Goal: Transaction & Acquisition: Purchase product/service

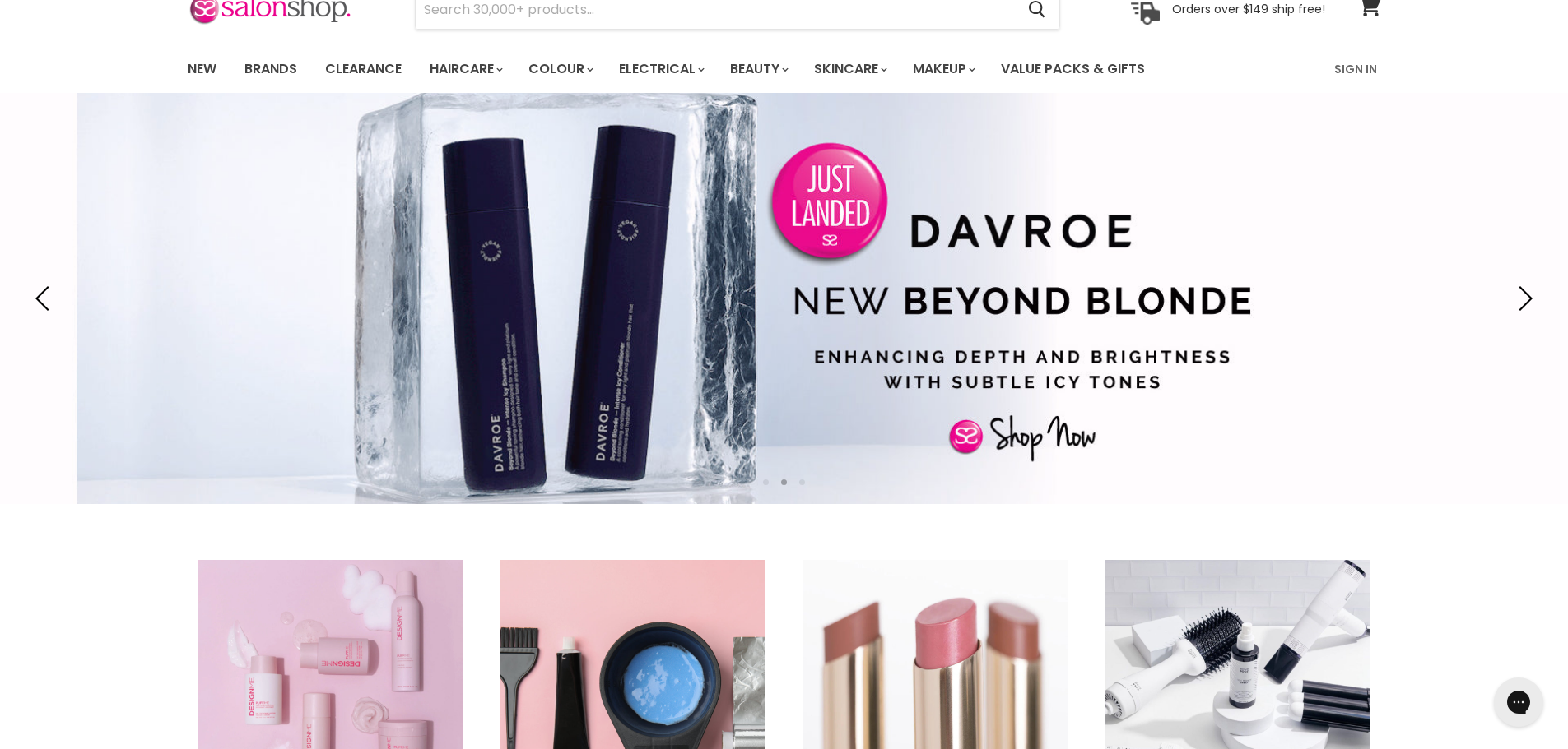
scroll to position [83, 0]
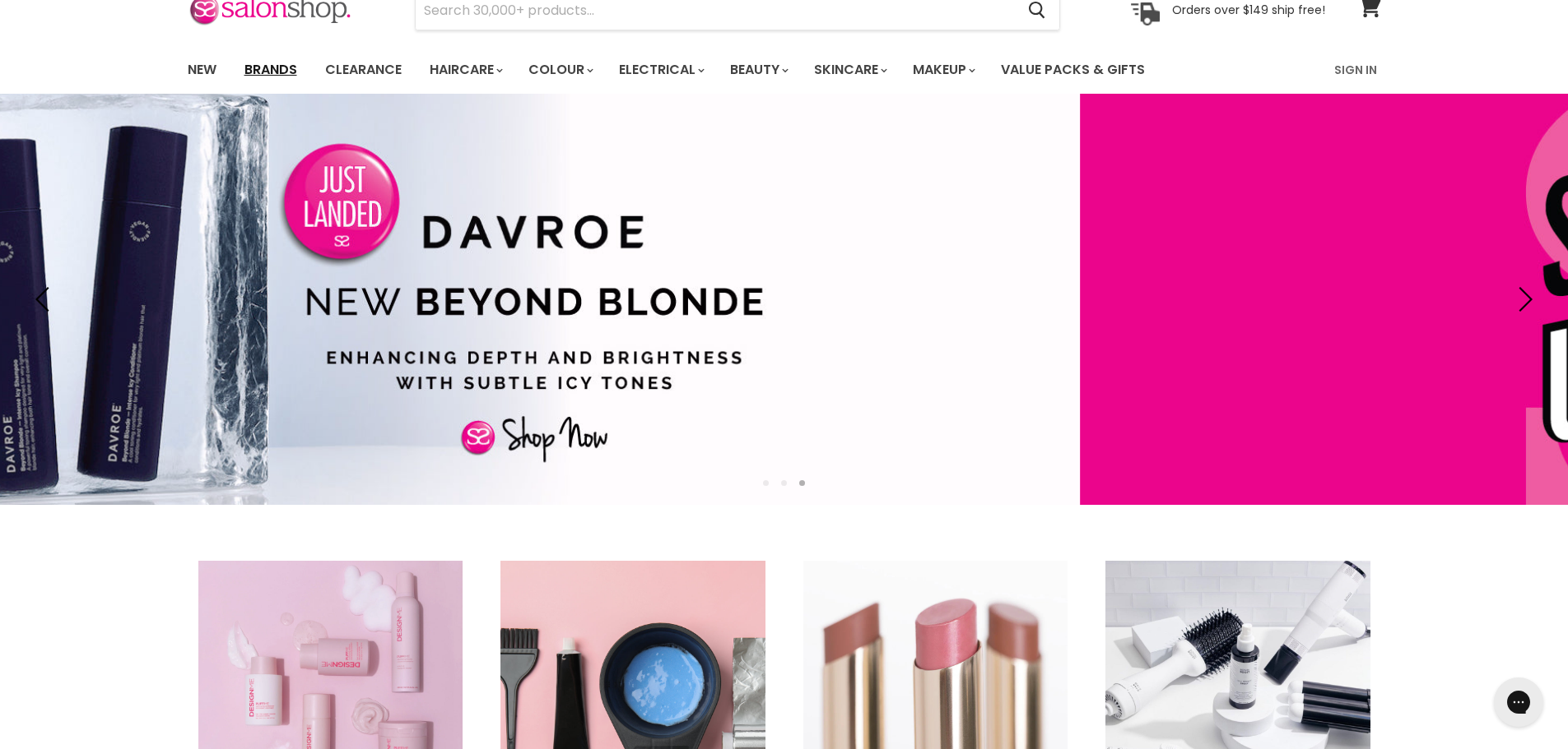
click at [263, 71] on link "Brands" at bounding box center [270, 70] width 77 height 34
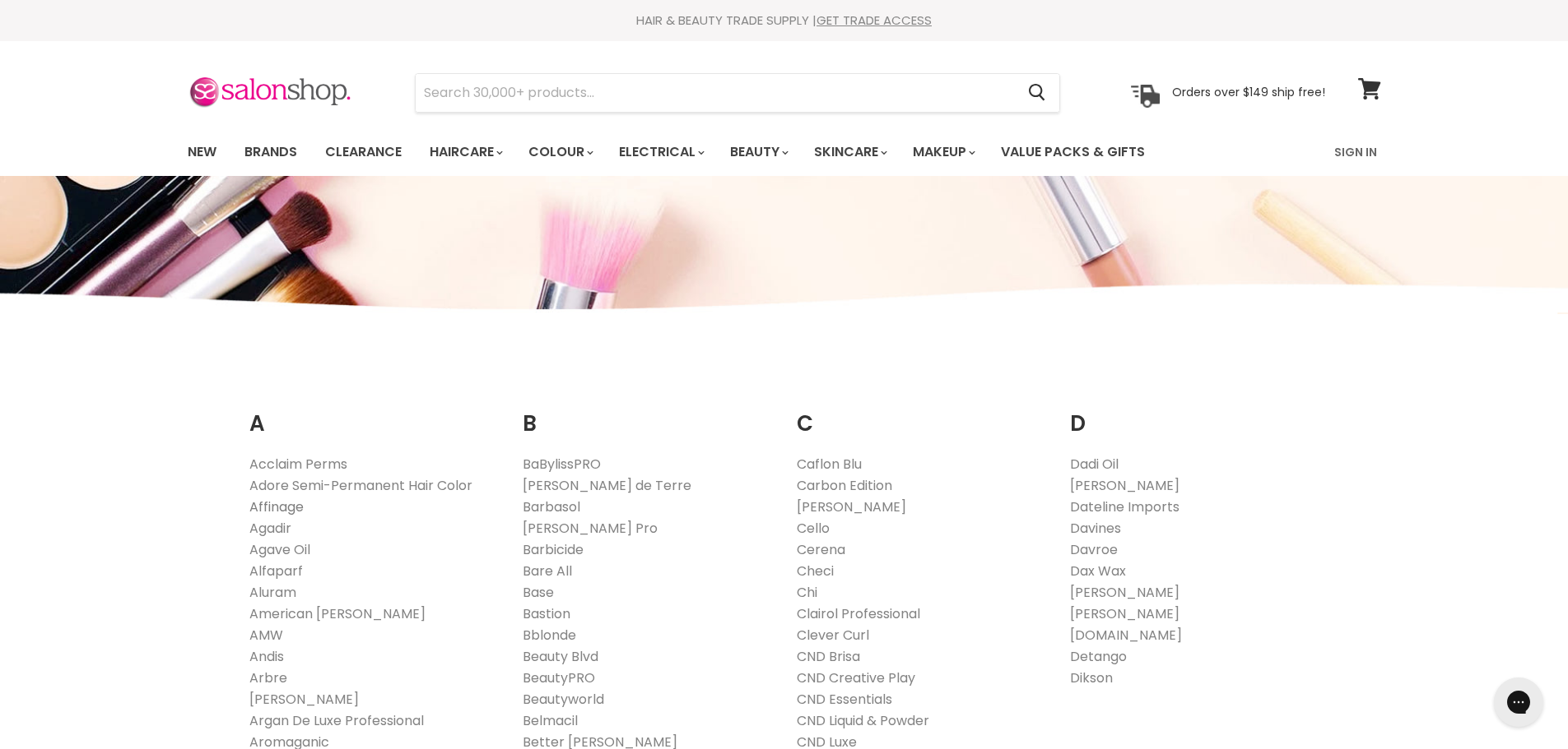
click at [277, 503] on link "Affinage" at bounding box center [276, 507] width 54 height 19
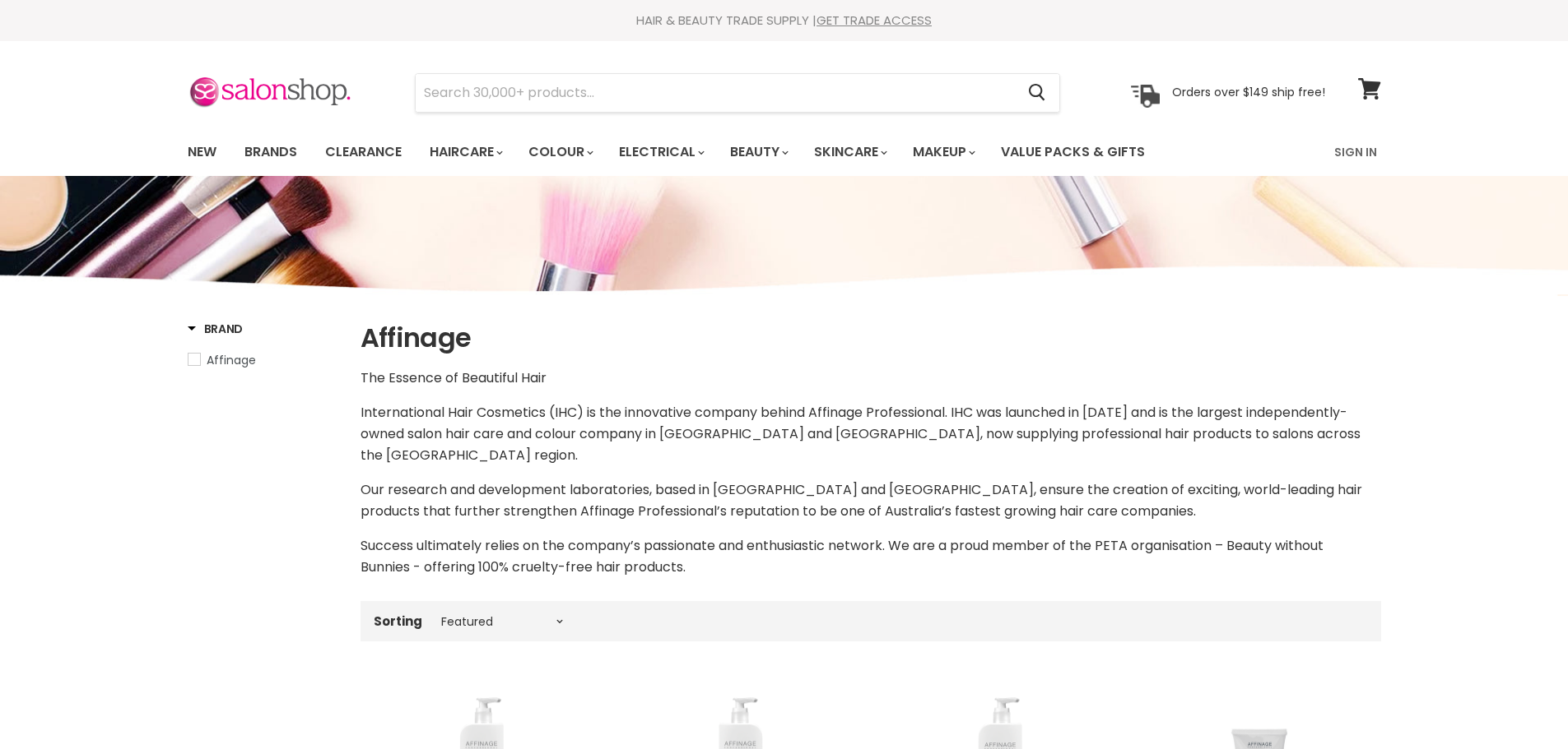
select select "manual"
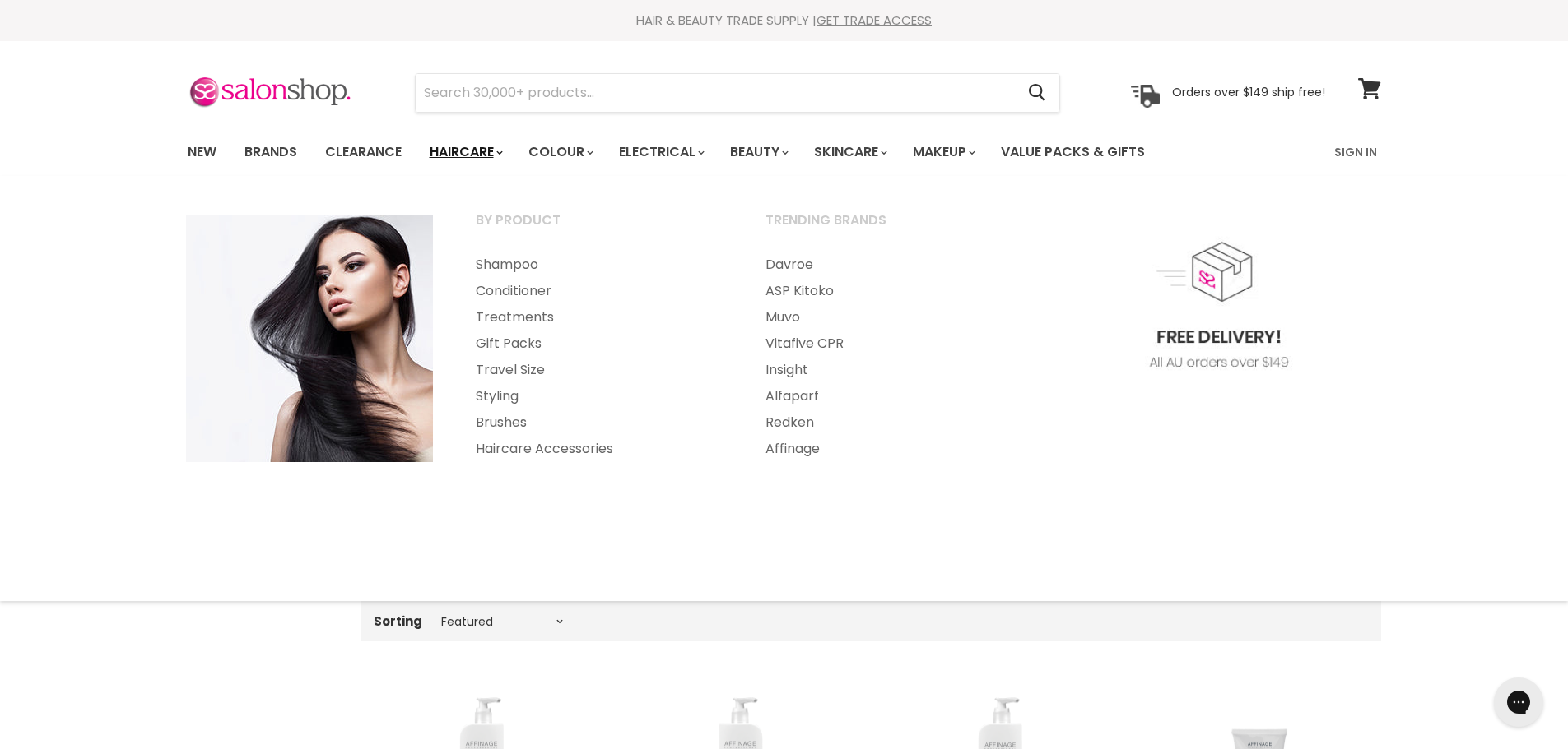
click at [461, 148] on link "Haircare" at bounding box center [465, 152] width 95 height 34
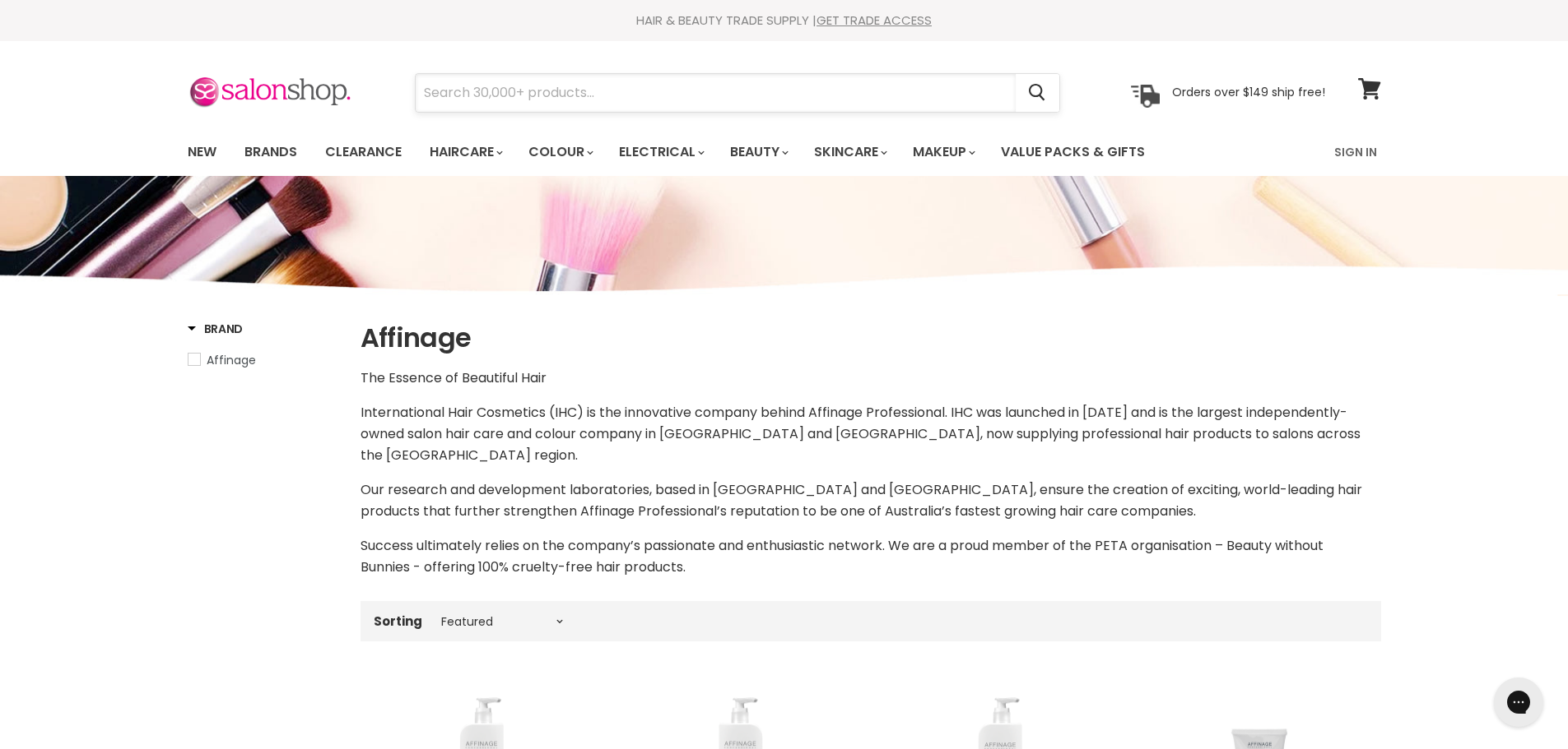
click at [602, 98] on input "Search" at bounding box center [715, 93] width 600 height 38
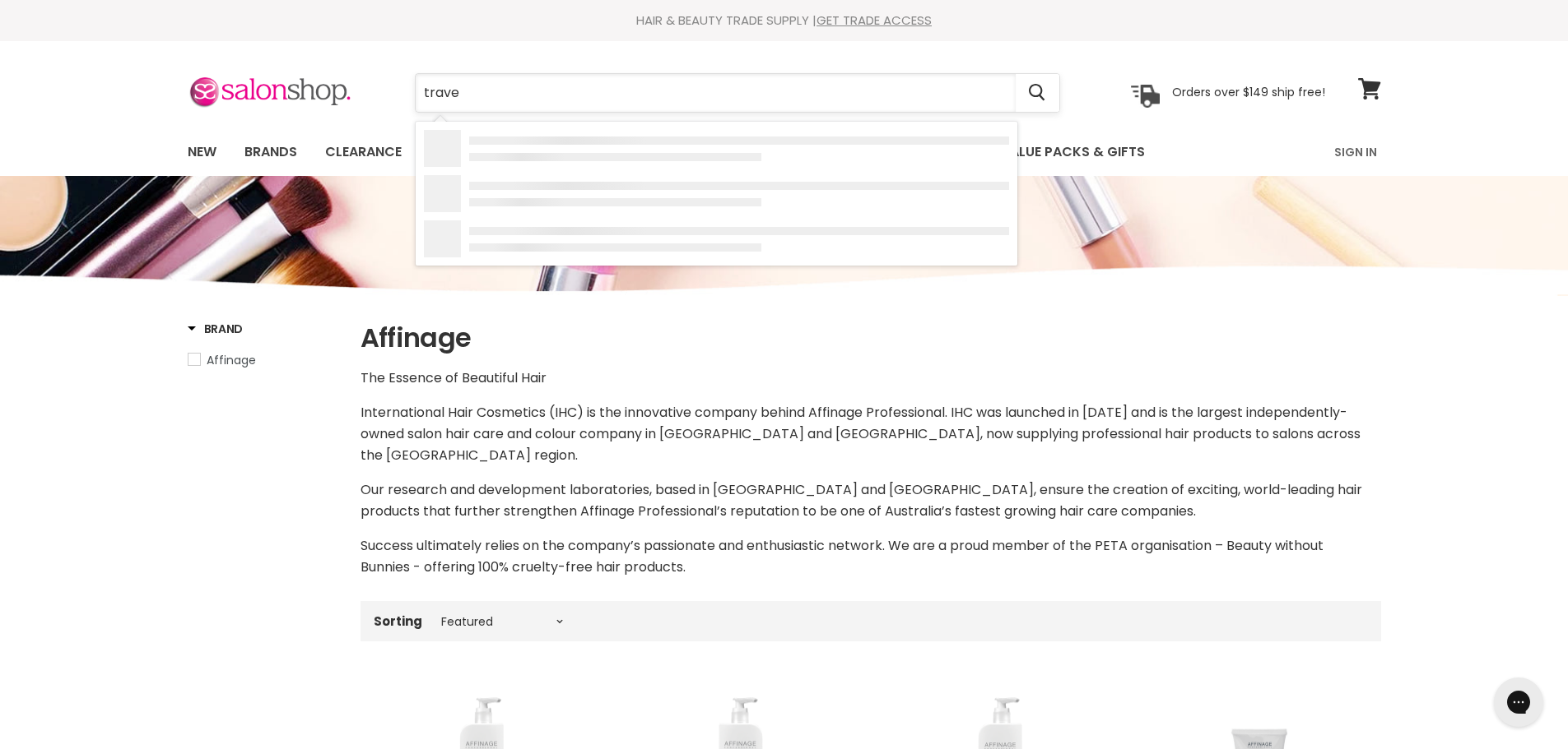
type input "travel"
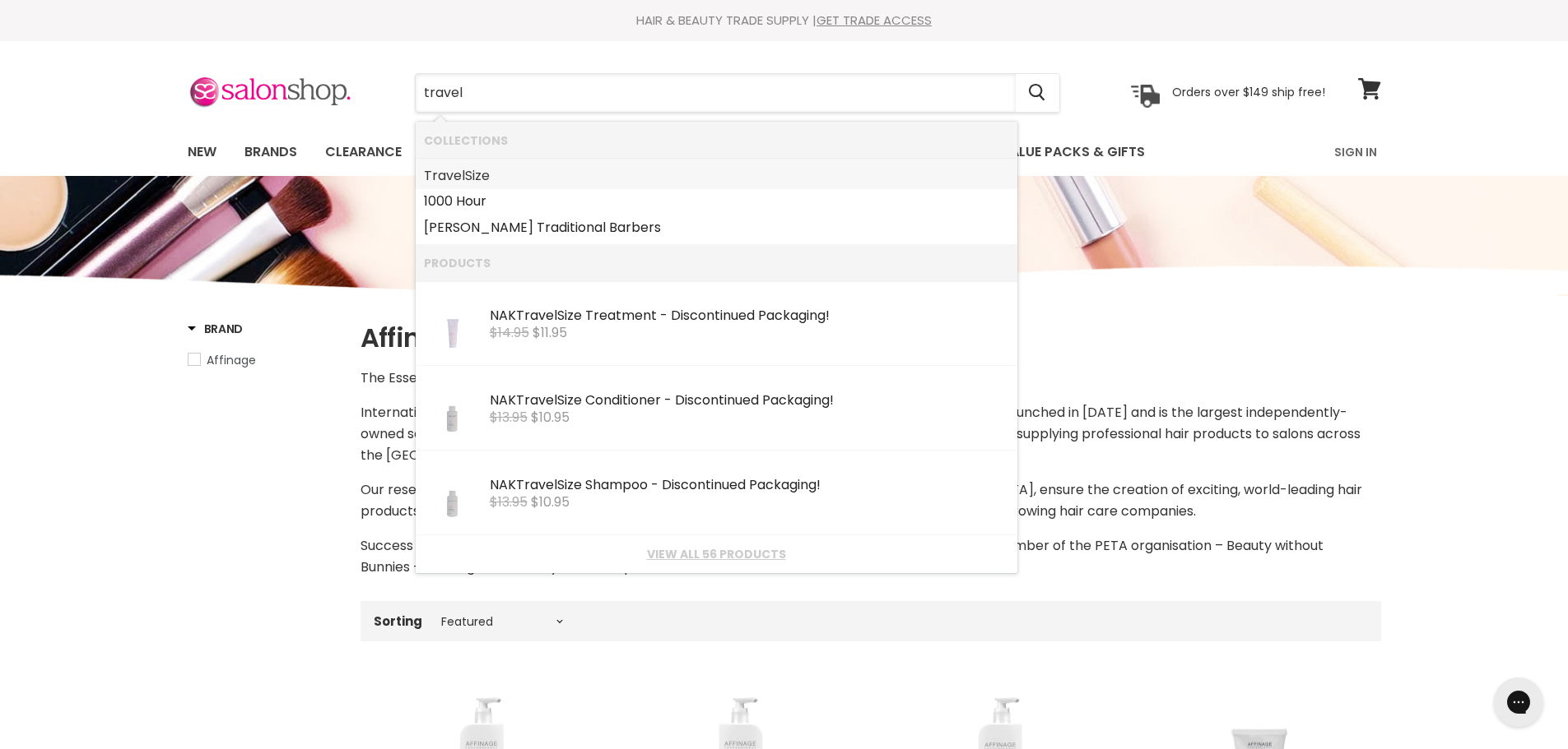
click at [471, 179] on link "Travel Size" at bounding box center [716, 175] width 585 height 26
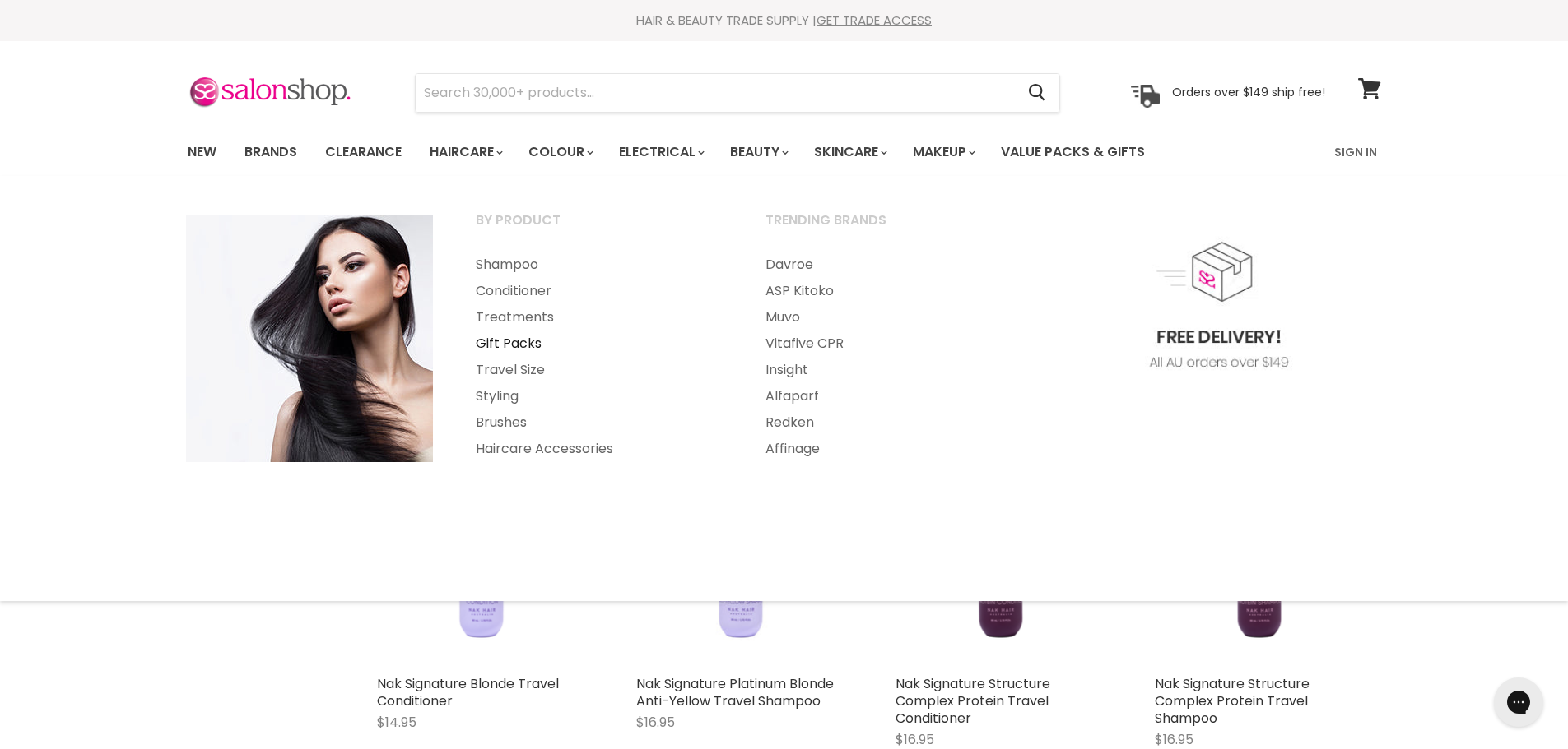
click at [518, 347] on link "Gift Packs" at bounding box center [598, 343] width 287 height 26
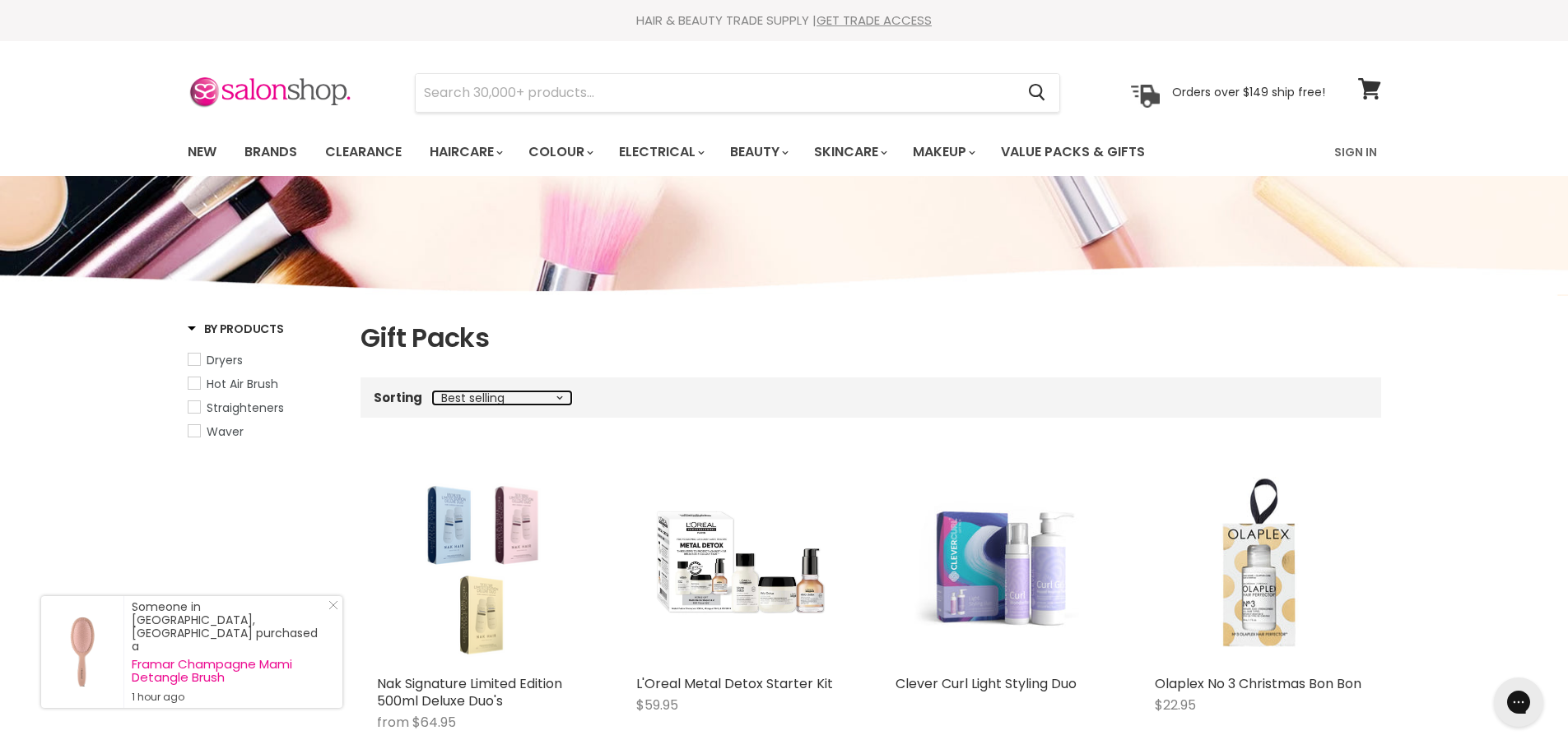
click at [485, 402] on select "Best selling Featured Price, low to high Price, high to low Alphabetically, A-Z…" at bounding box center [502, 398] width 138 height 13
select select "title-ascending"
click at [433, 392] on select "Best selling Featured Price, low to high Price, high to low Alphabetically, A-Z…" at bounding box center [502, 398] width 138 height 13
select select "title-ascending"
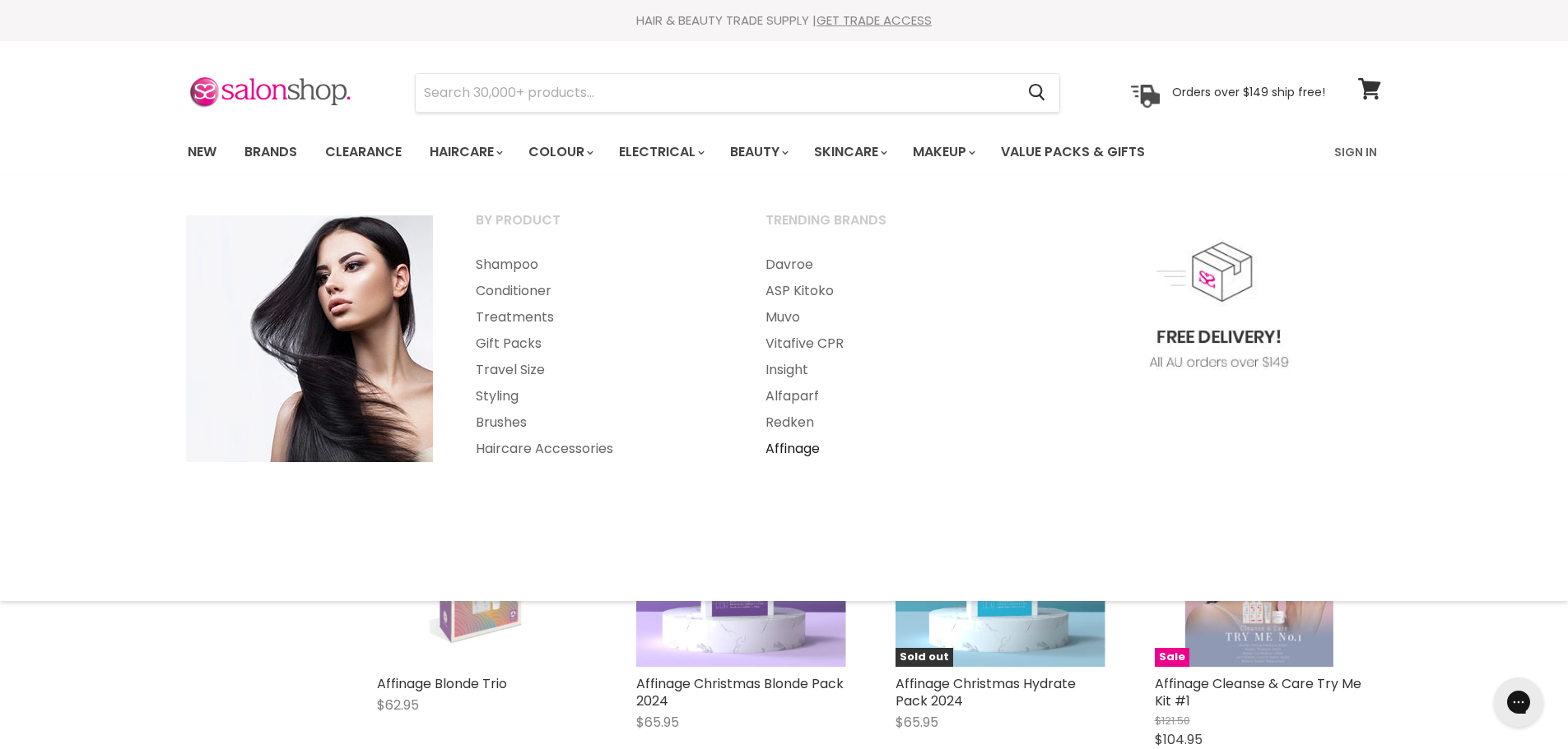
click at [780, 453] on link "Affinage" at bounding box center [888, 448] width 287 height 26
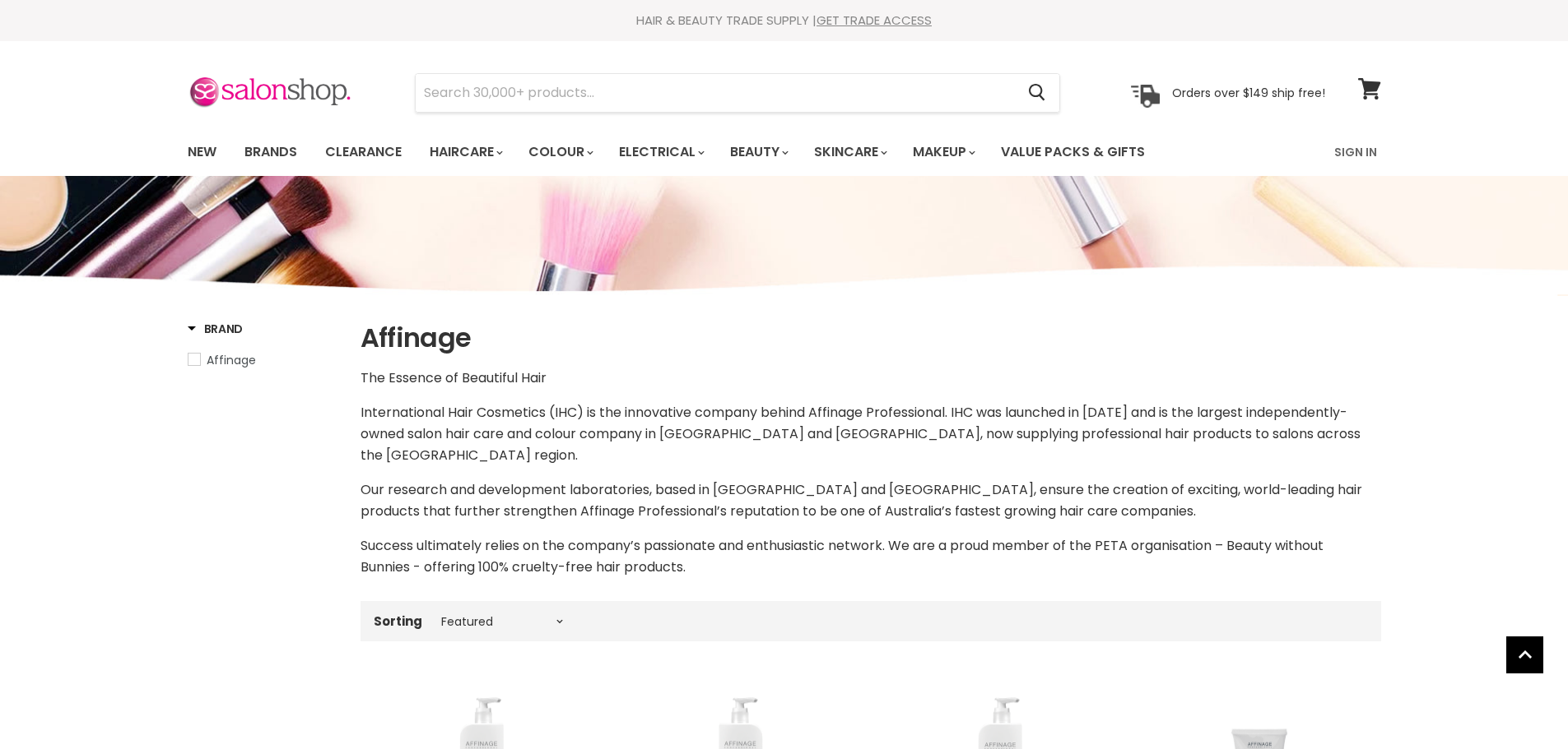
select select "manual"
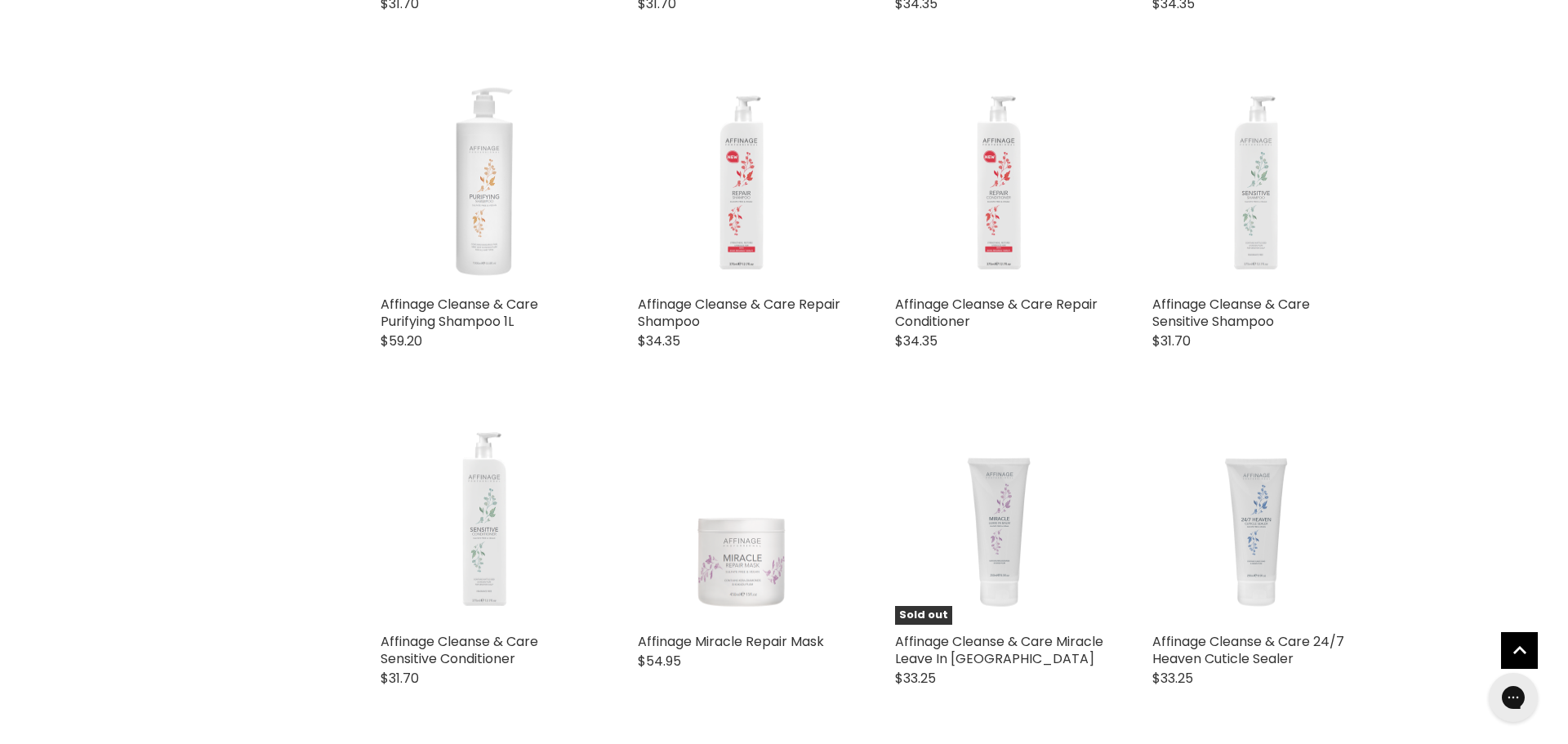
scroll to position [1144, 0]
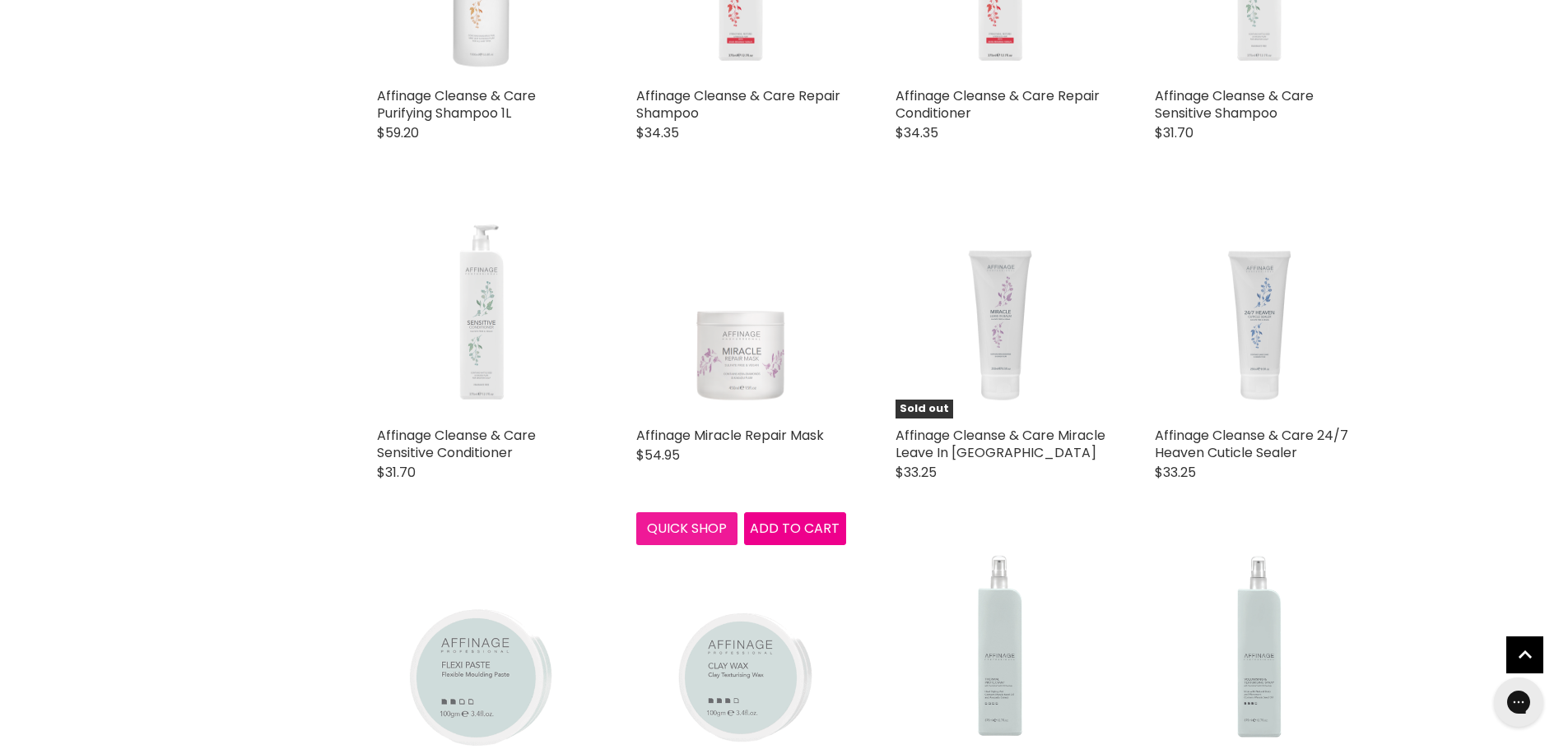
click at [698, 532] on button "Quick shop" at bounding box center [687, 529] width 102 height 33
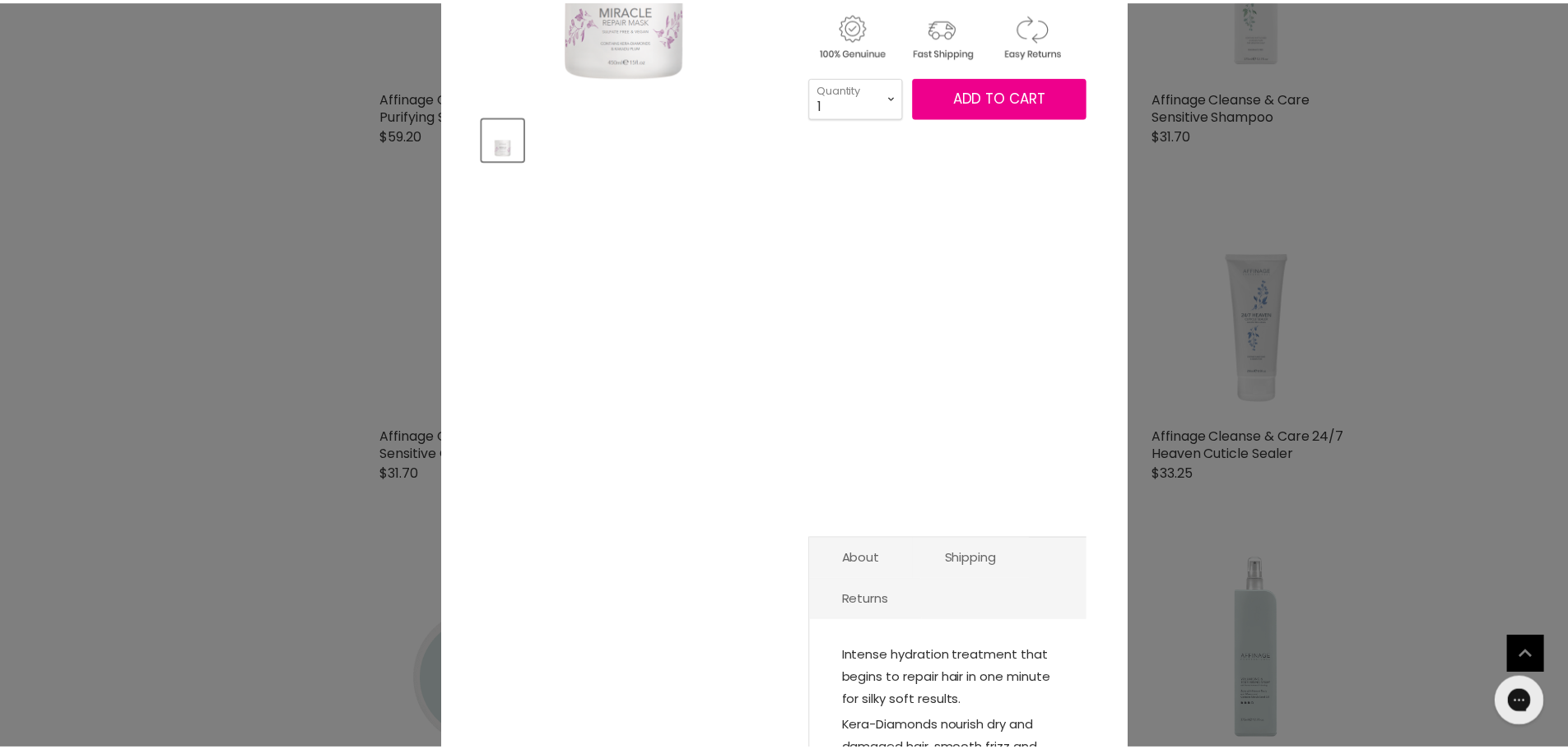
scroll to position [0, 0]
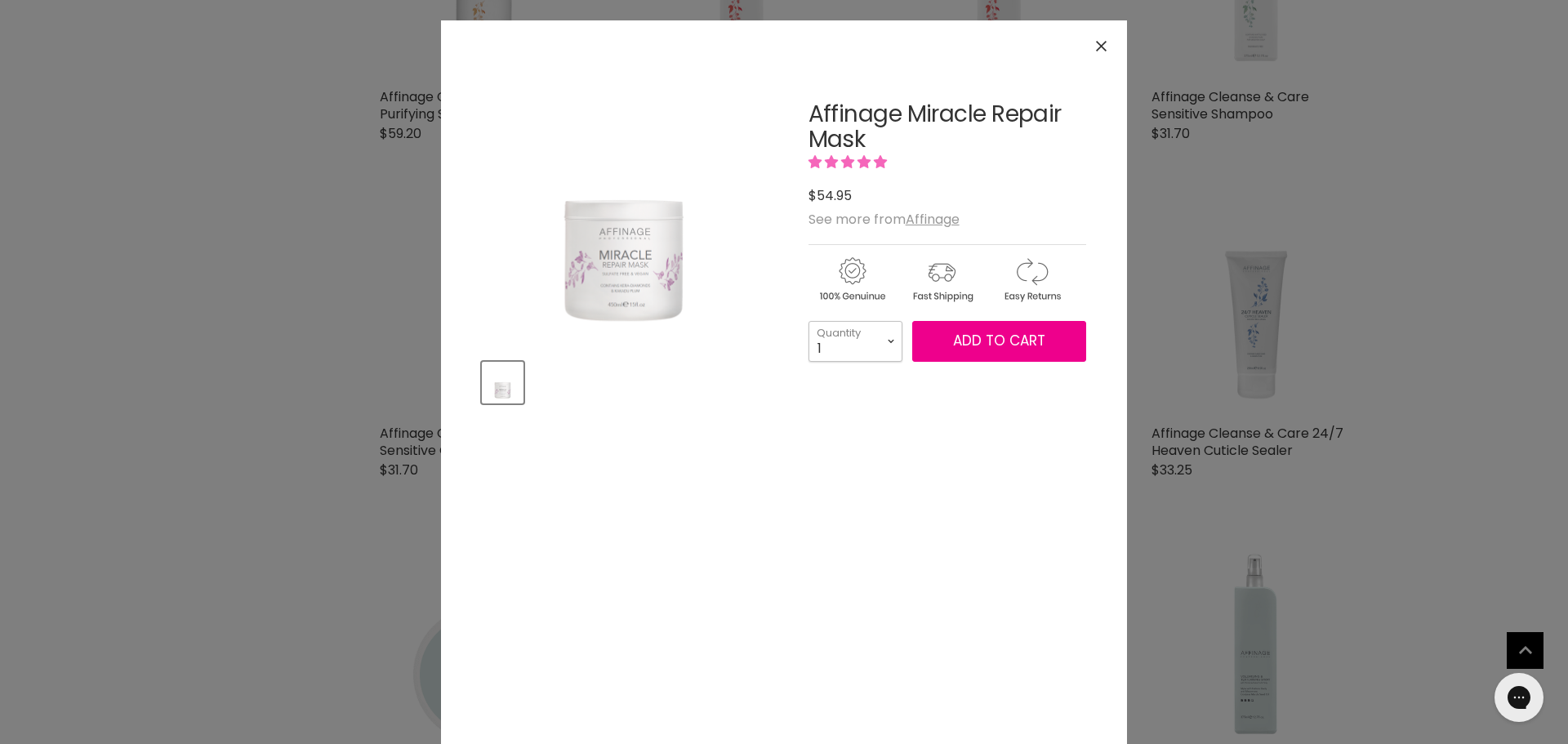
click at [882, 343] on select "1 2 3 4 5 6 7 8 9 10+" at bounding box center [855, 342] width 94 height 41
select select "2"
click at [809, 321] on select "1 2 3 4 5 6 7 8 9 10+" at bounding box center [855, 342] width 94 height 41
type input "2"
click at [977, 344] on span "Add to cart" at bounding box center [999, 341] width 92 height 20
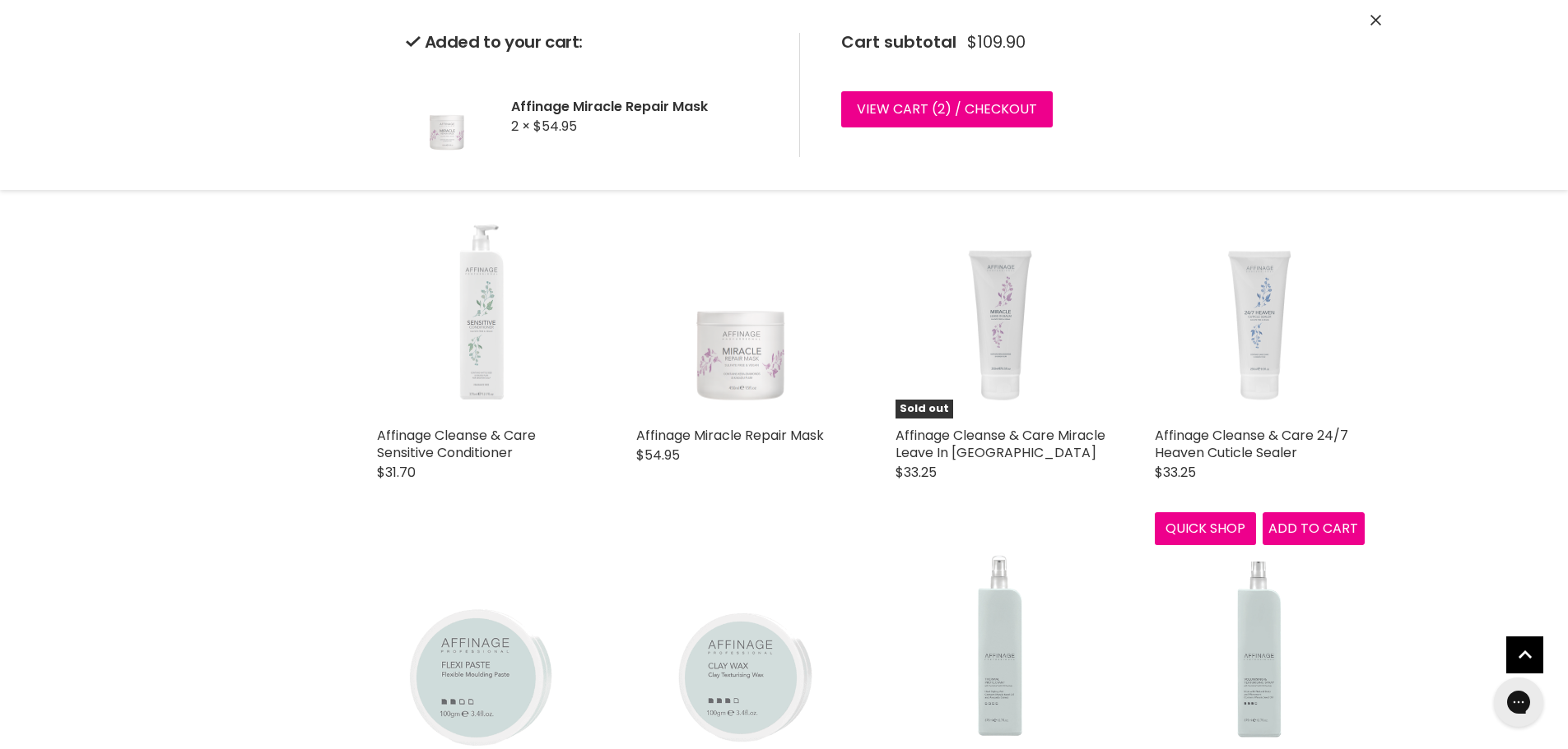
click at [1260, 368] on img "Main content" at bounding box center [1260, 314] width 210 height 210
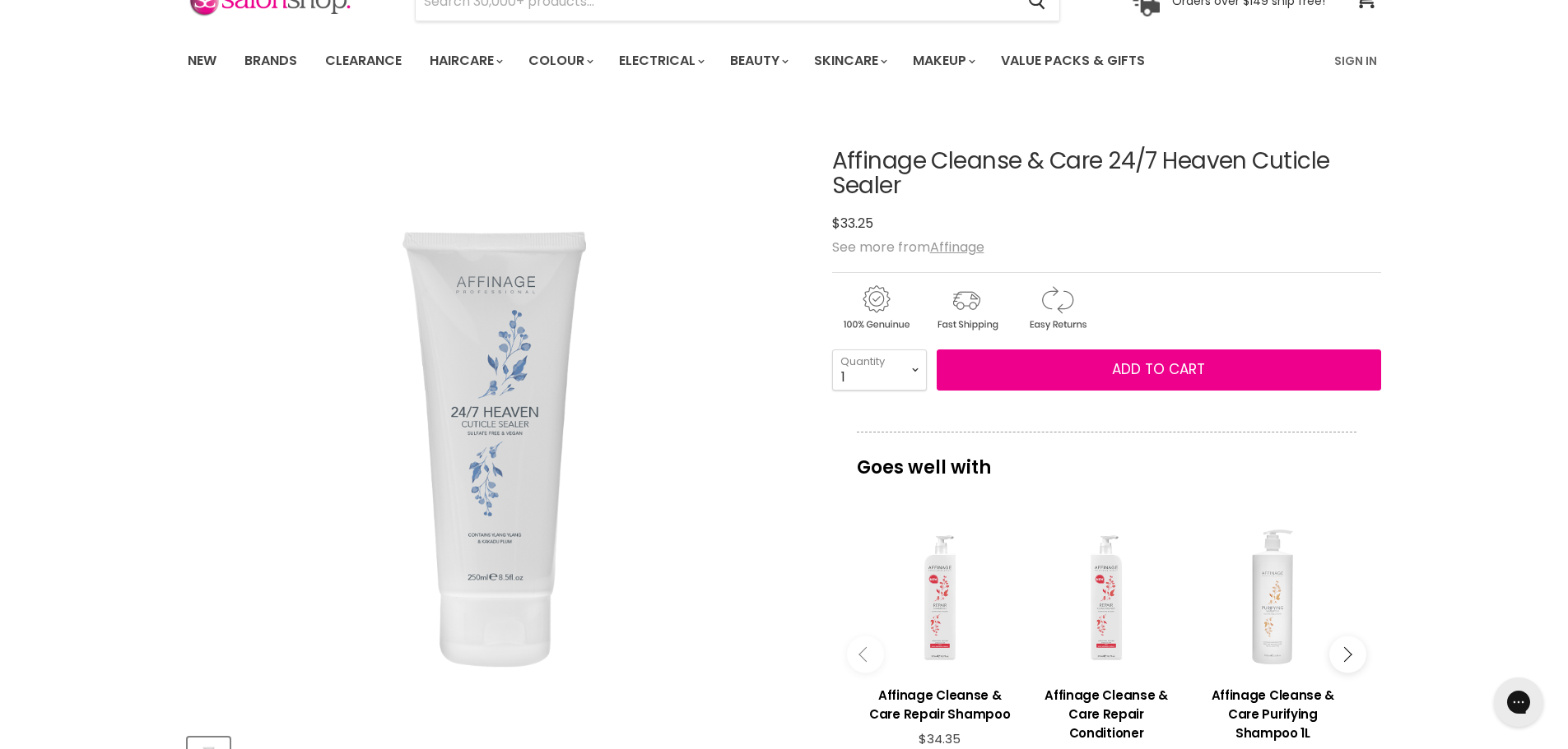
scroll to position [83, 0]
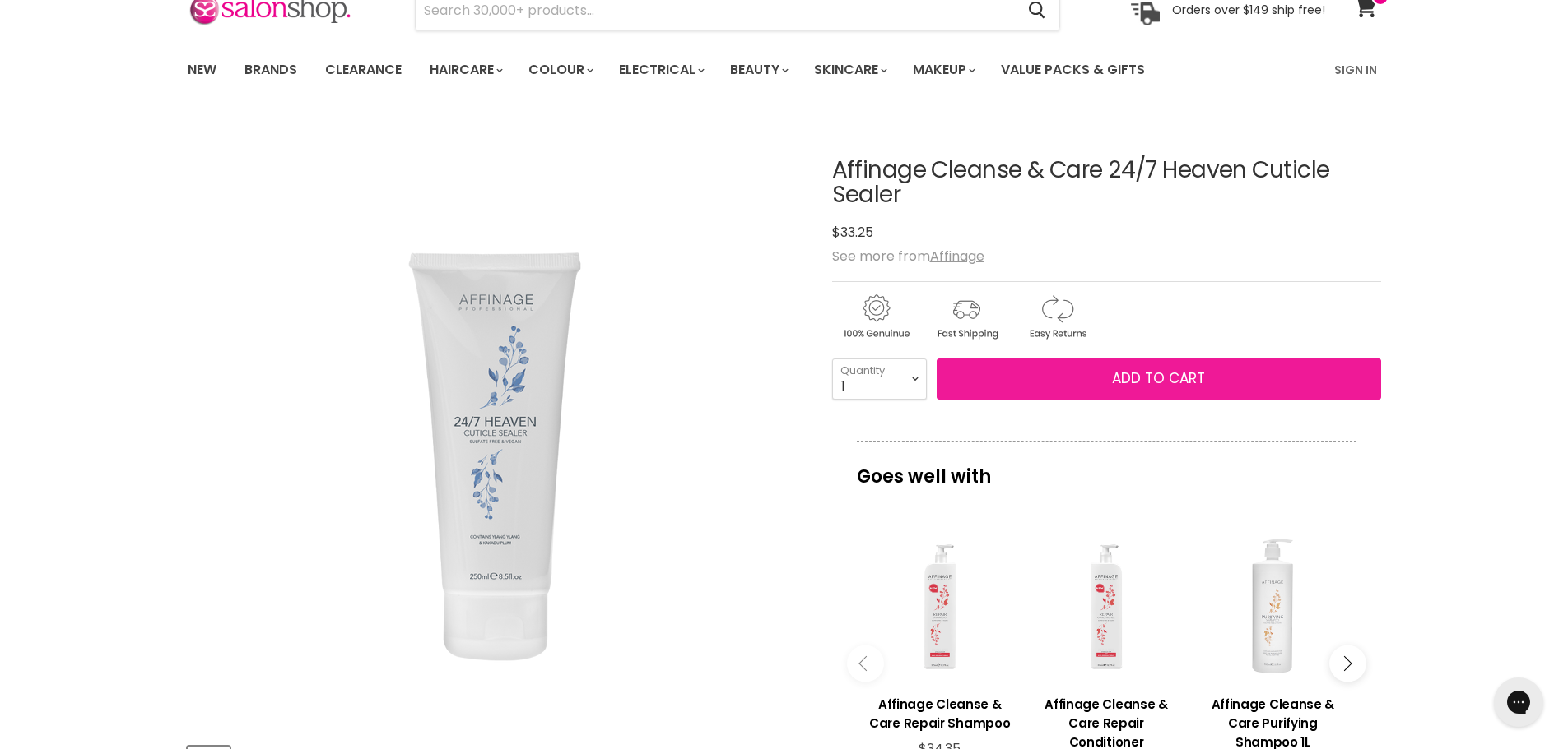
click at [1049, 389] on button "Add to cart" at bounding box center [1158, 379] width 445 height 41
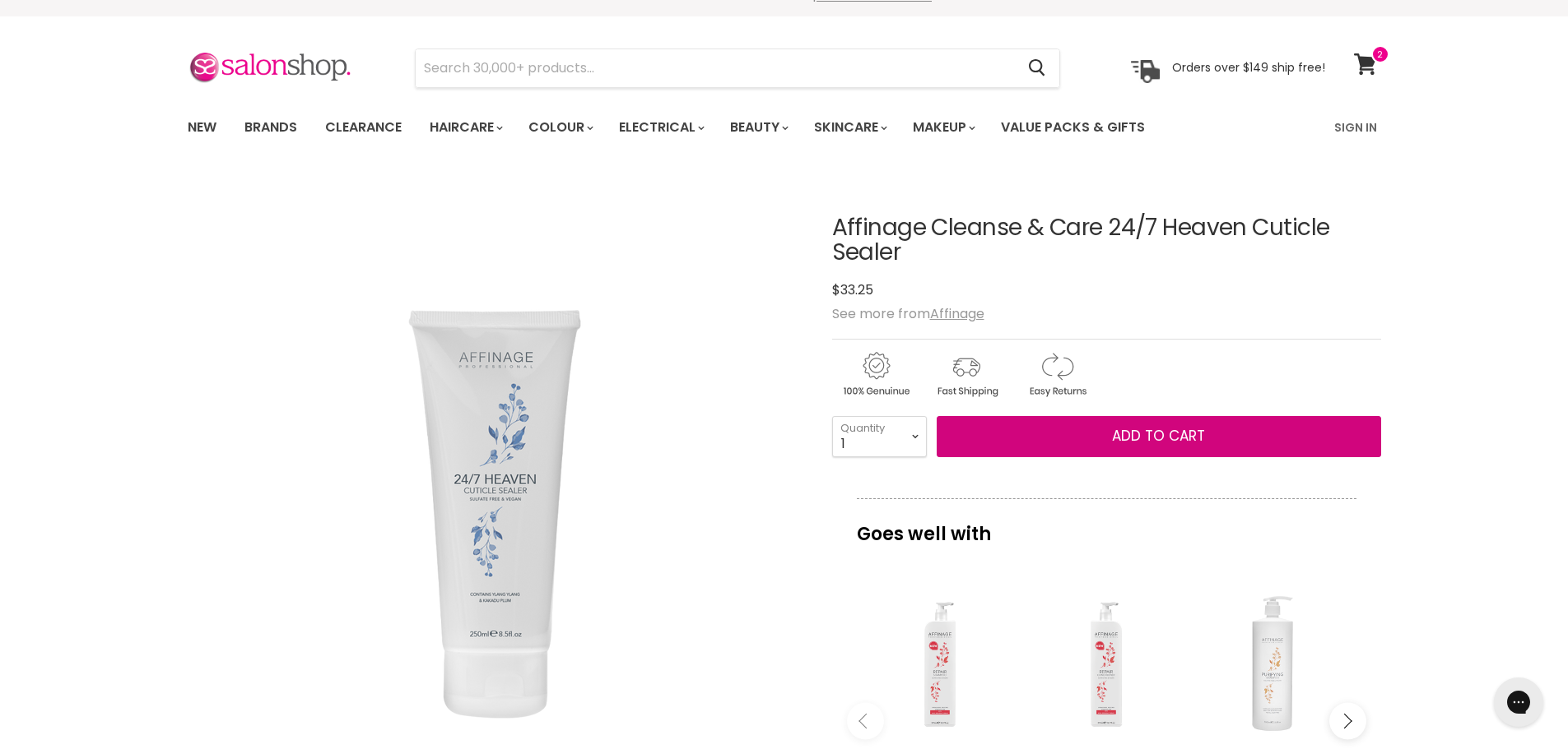
scroll to position [0, 0]
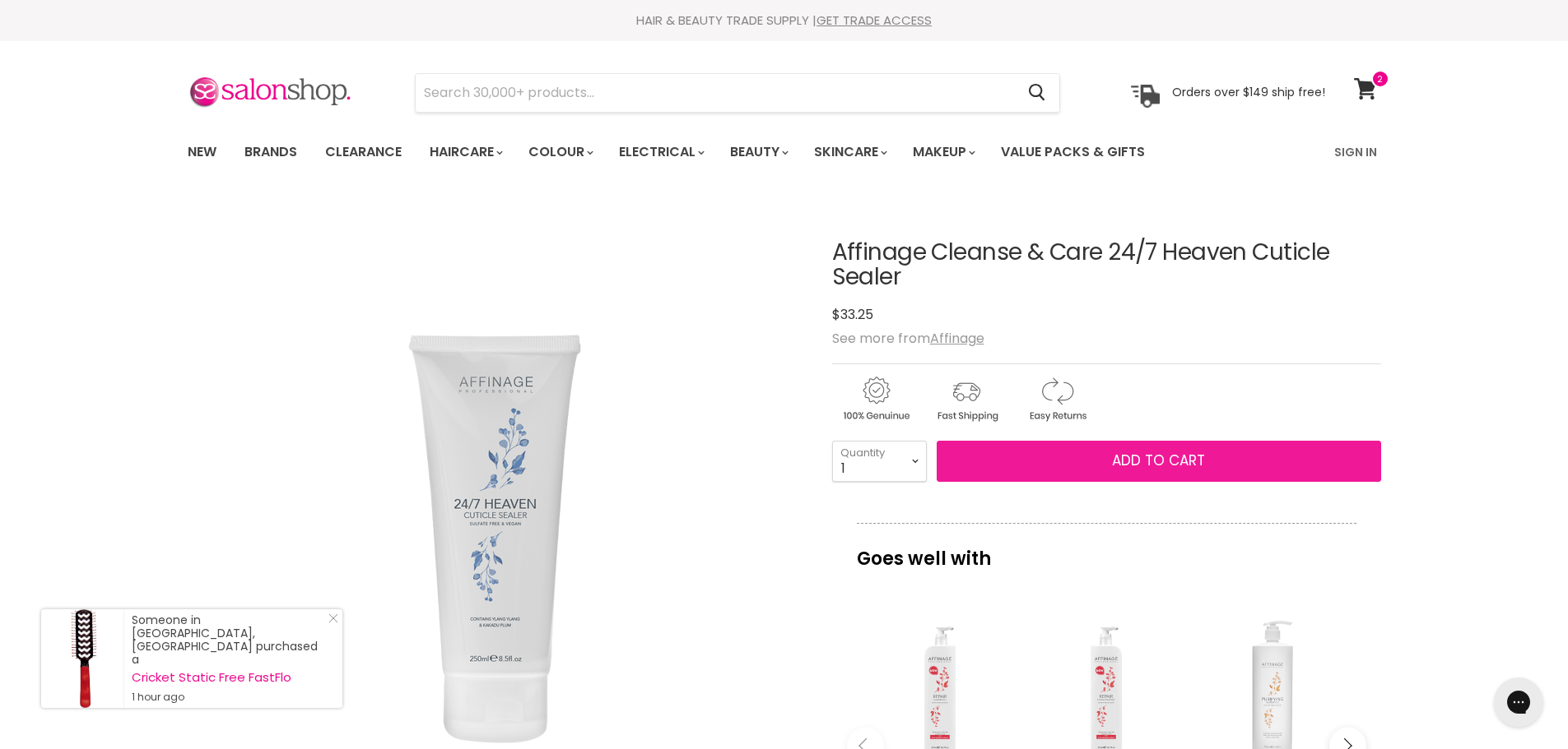
click at [1161, 465] on span "Add to cart" at bounding box center [1157, 461] width 93 height 20
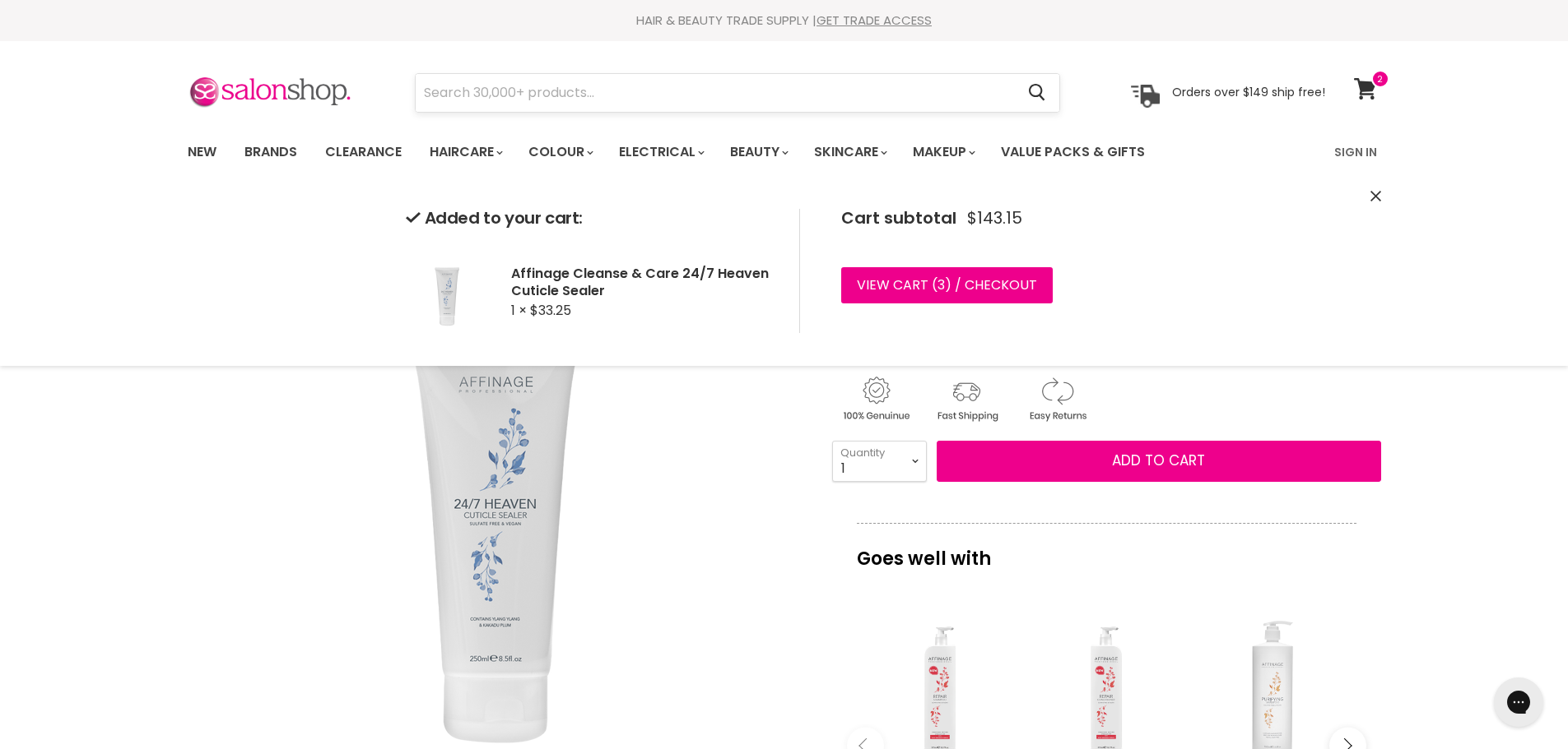
click at [507, 92] on input "Search" at bounding box center [715, 93] width 600 height 38
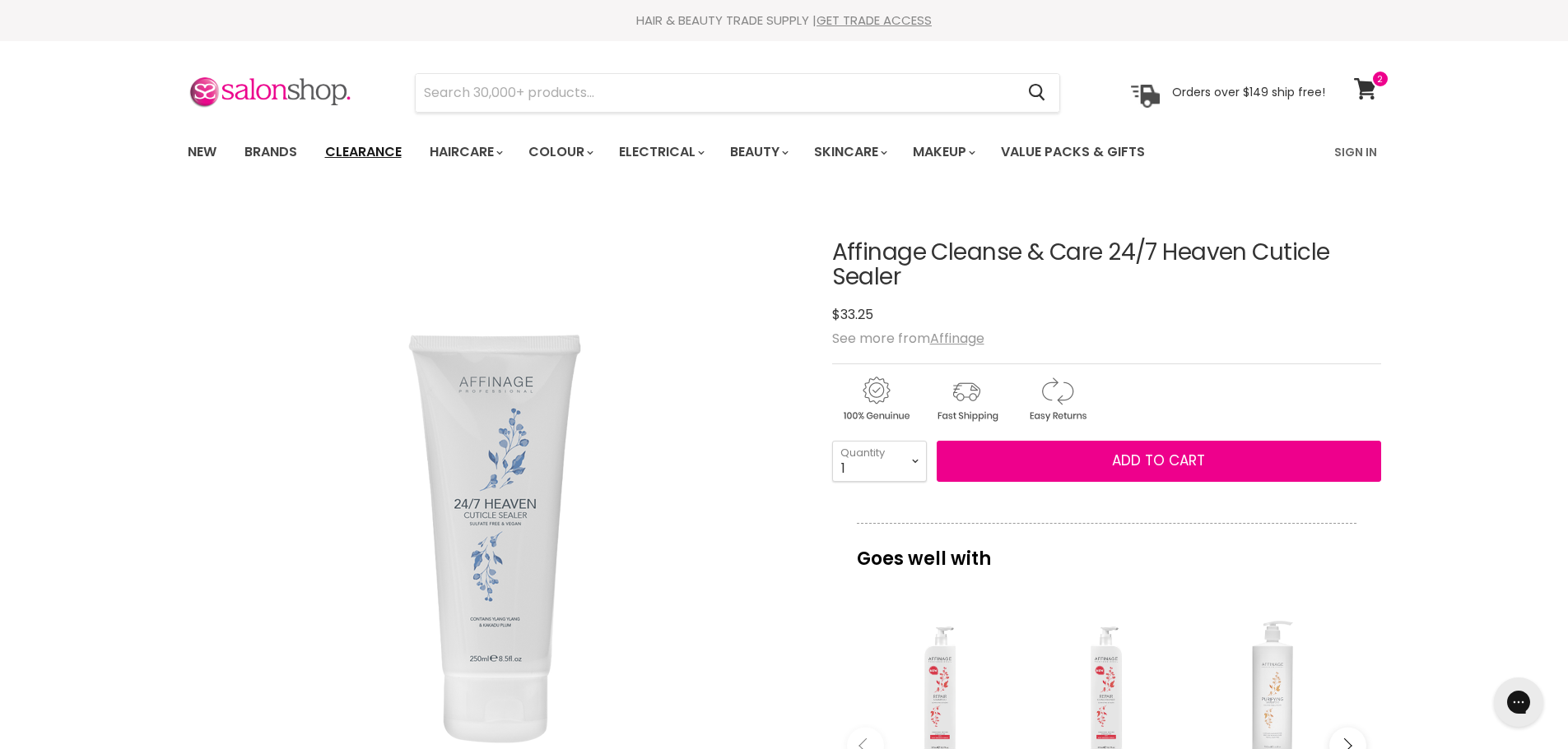
click at [385, 147] on link "Clearance" at bounding box center [363, 152] width 102 height 34
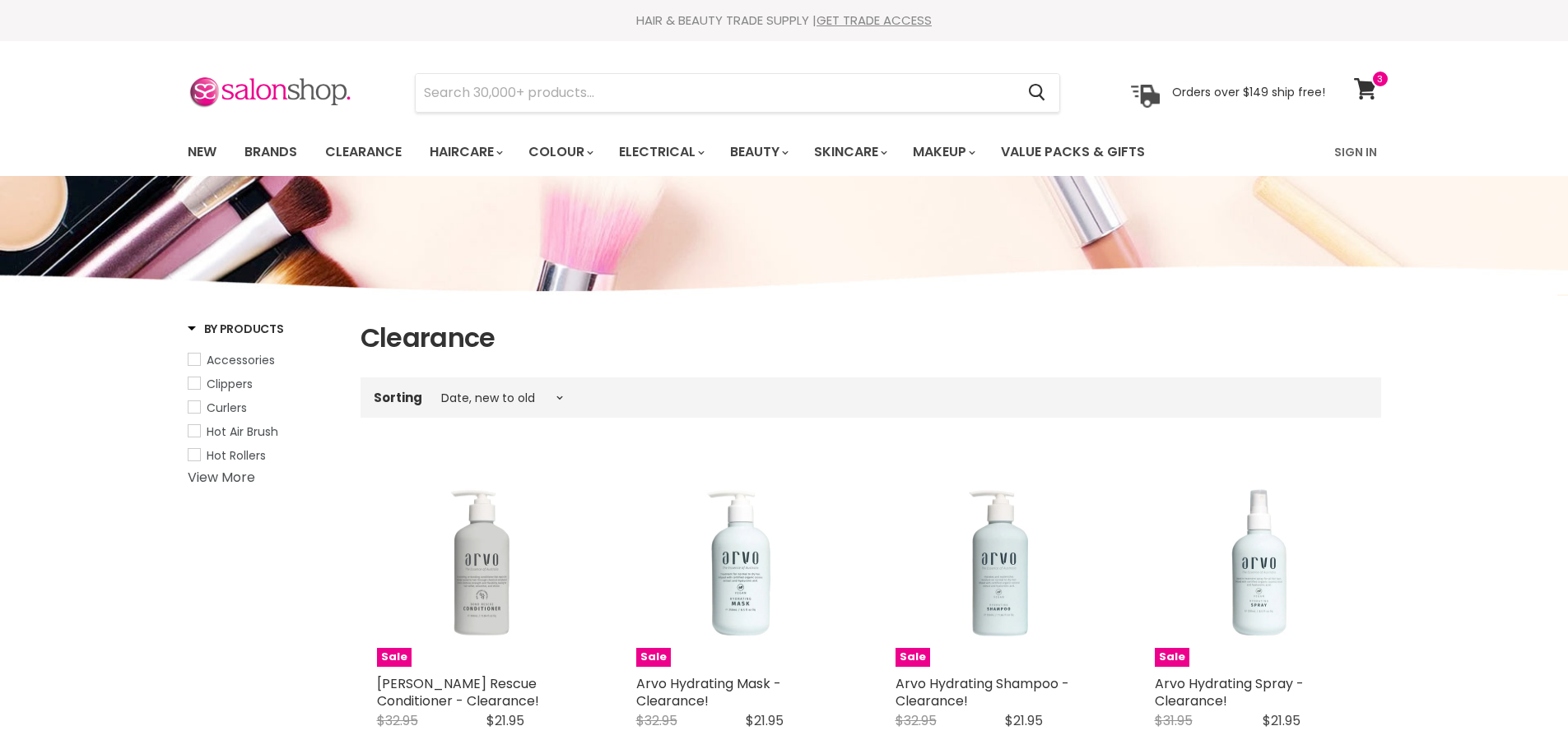
select select "created-descending"
click at [583, 95] on input "Search" at bounding box center [715, 93] width 600 height 38
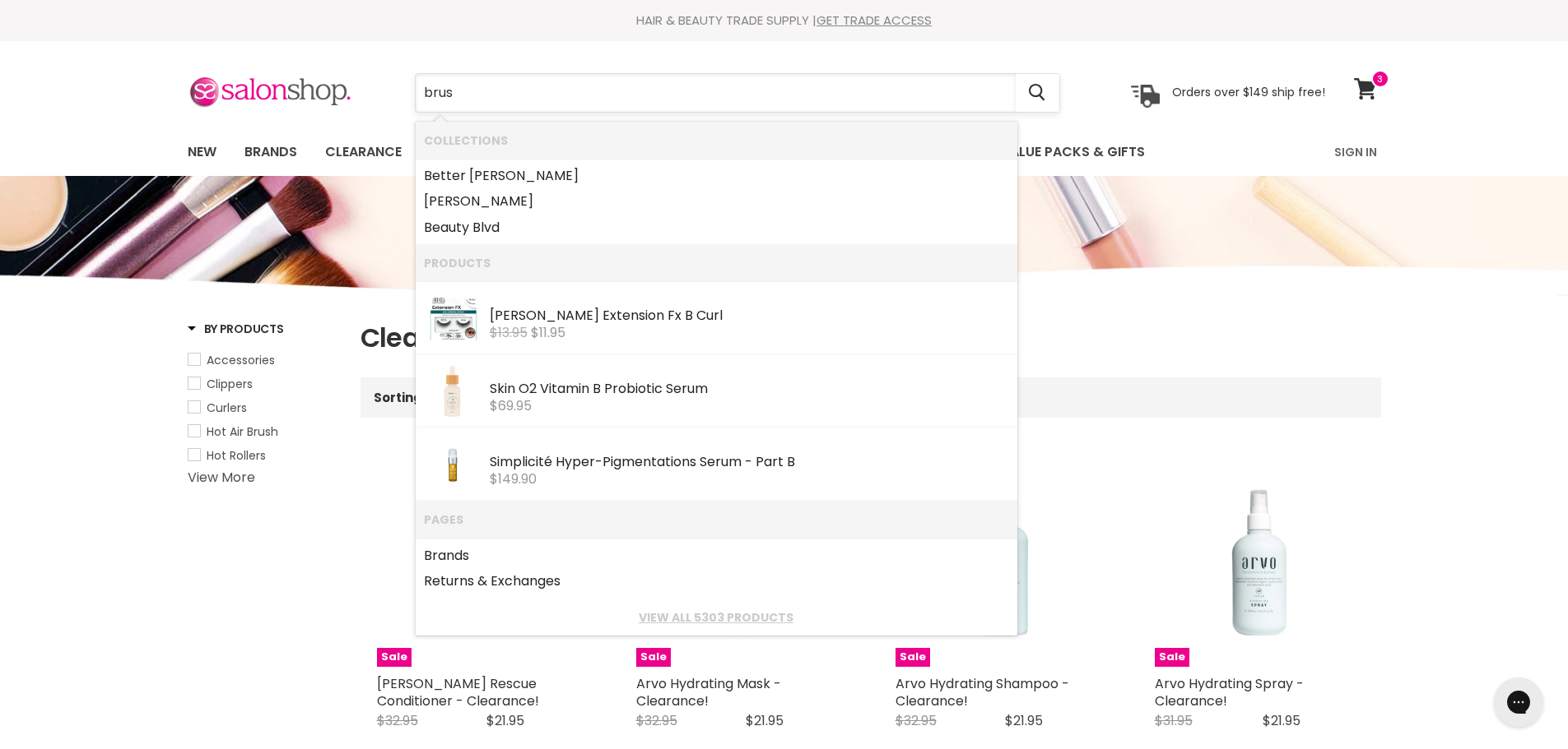
type input "brush"
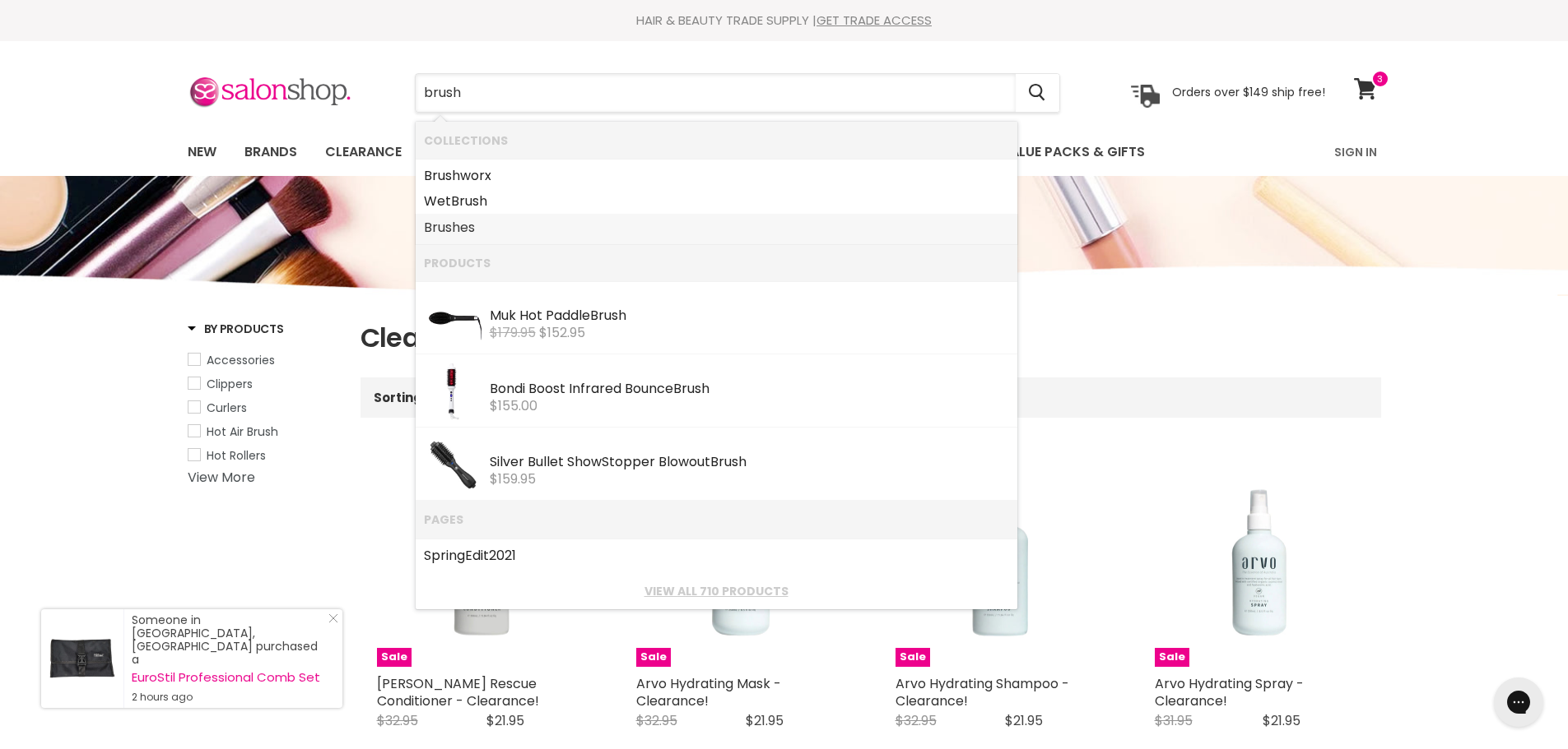
click at [469, 229] on link "Brush es" at bounding box center [716, 227] width 585 height 26
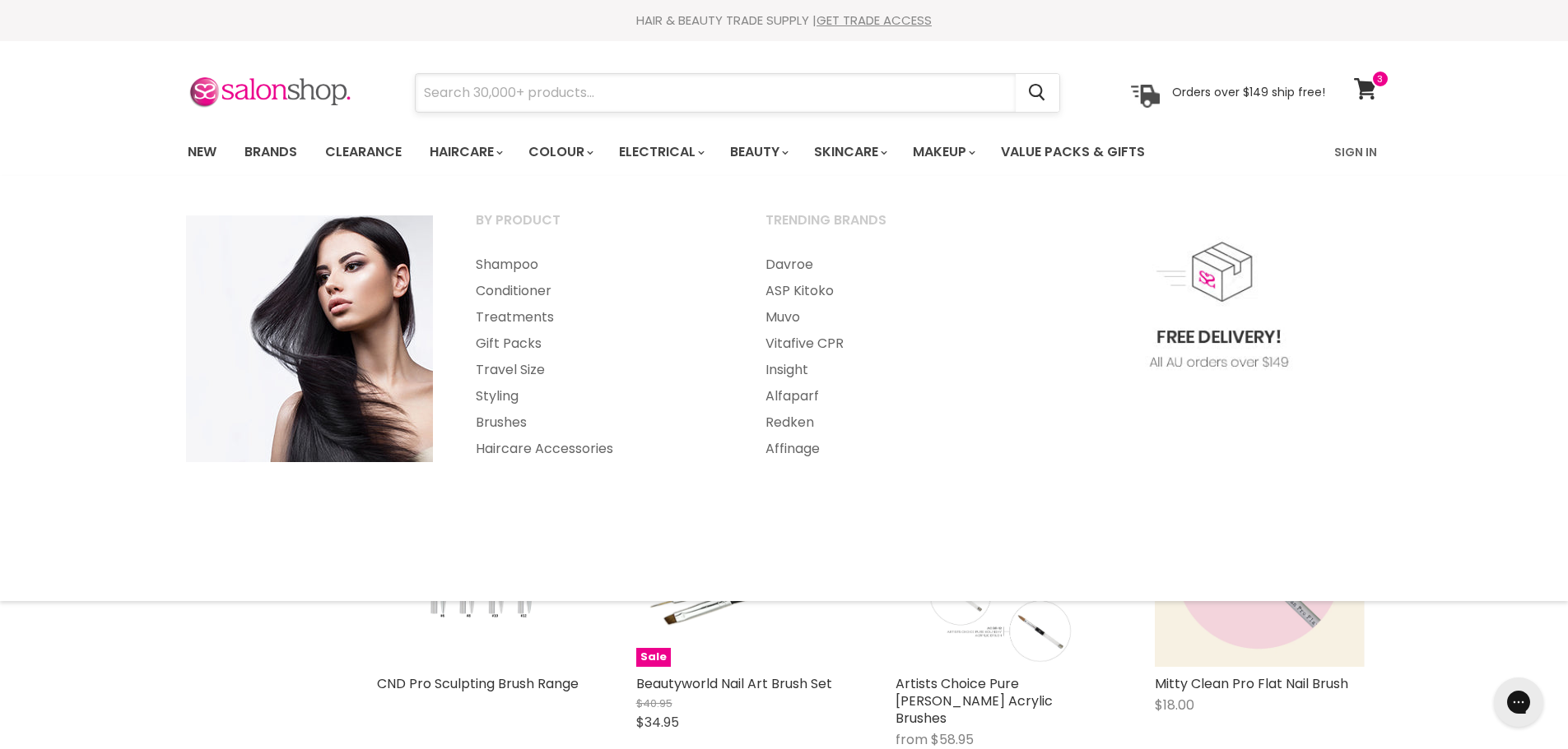
click at [448, 88] on input "Search" at bounding box center [715, 93] width 600 height 38
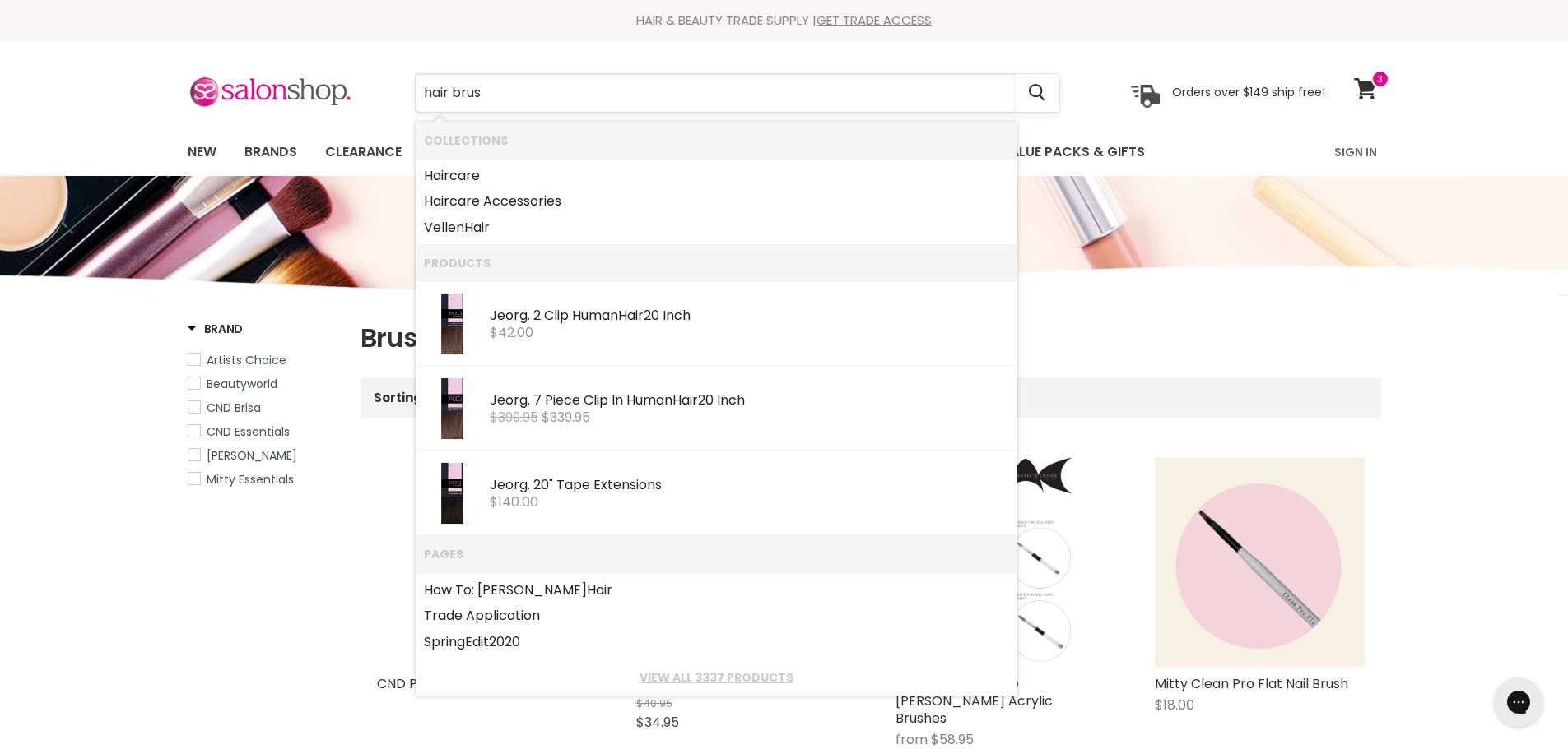
type input "hair brush"
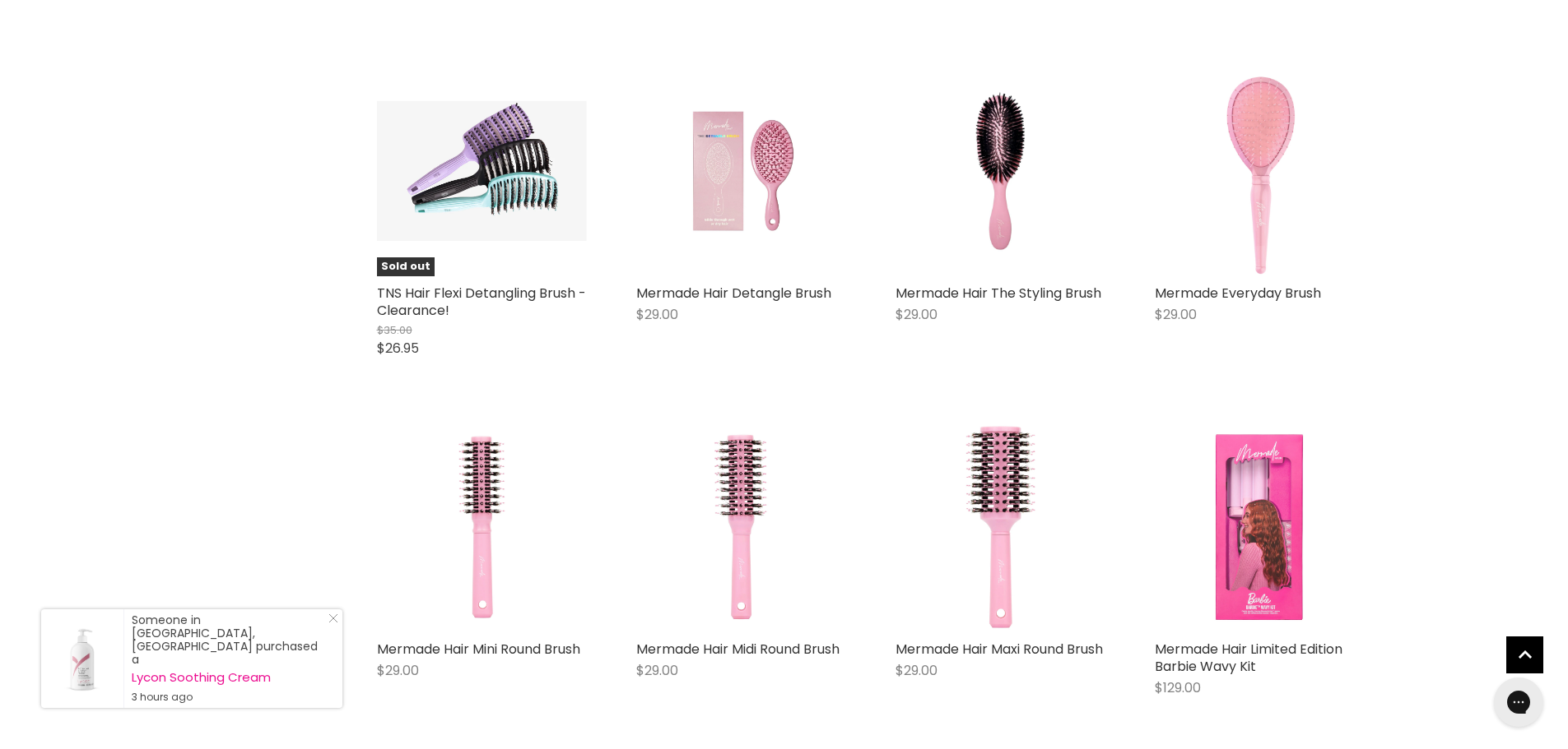
scroll to position [1316, 0]
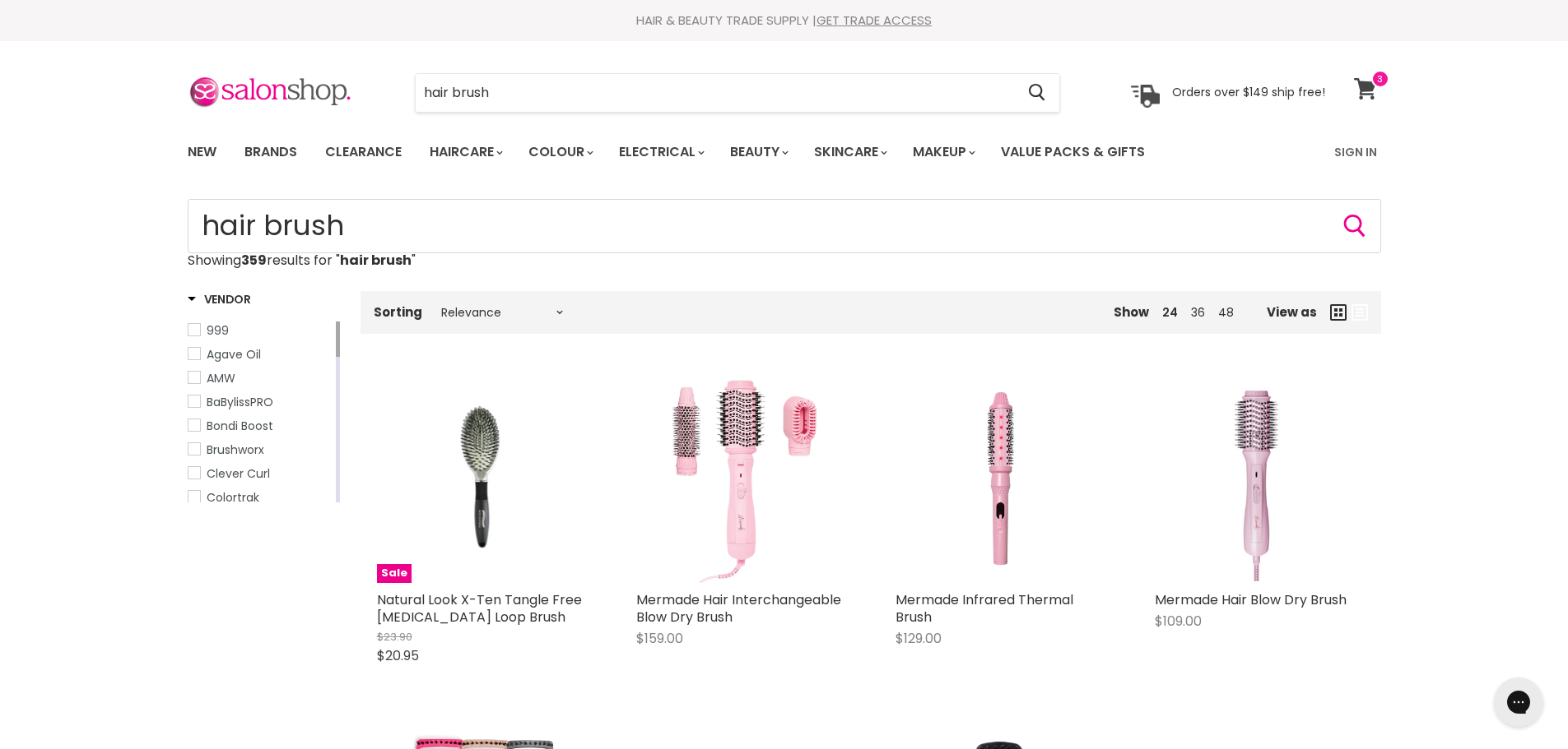
click at [1366, 86] on icon at bounding box center [1364, 89] width 22 height 22
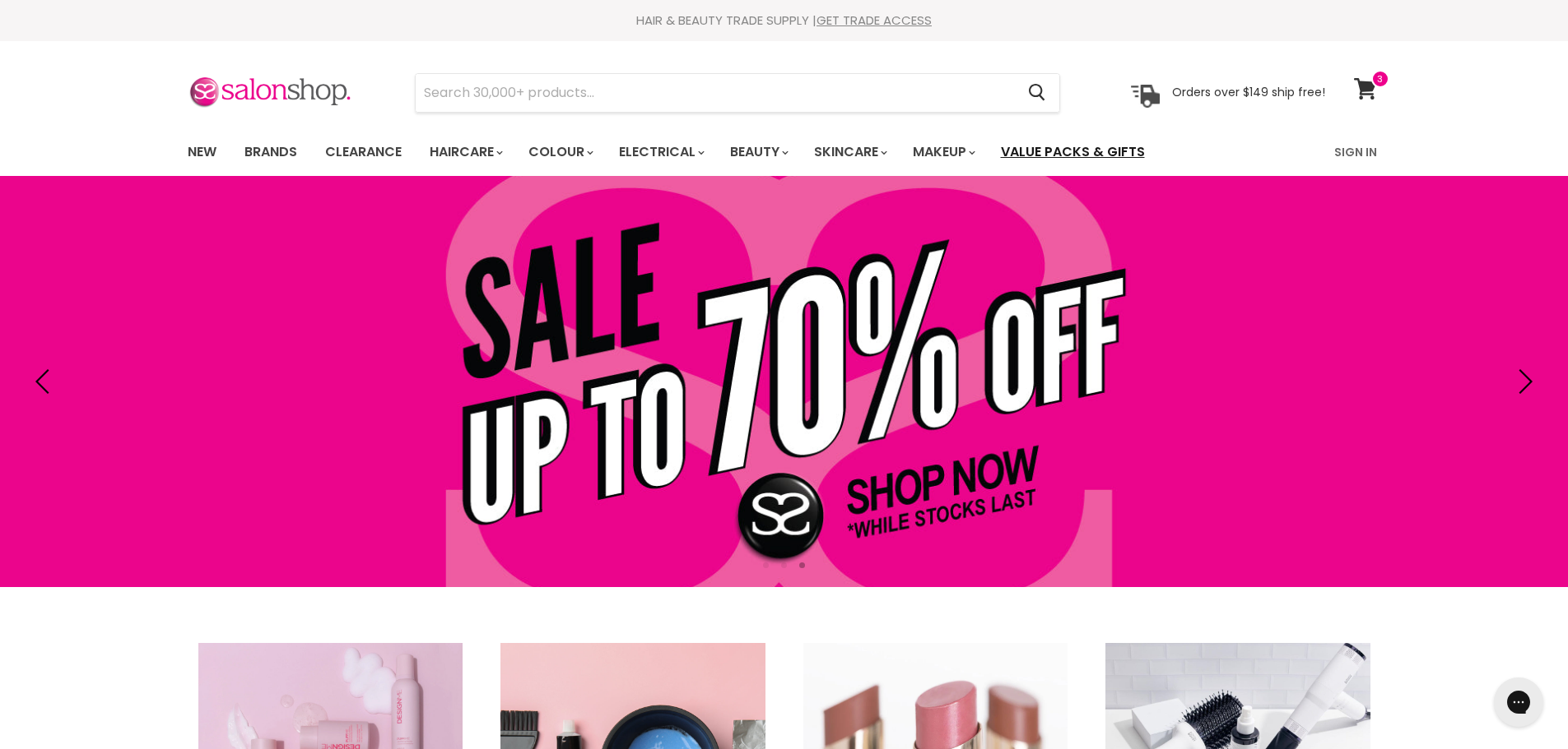
click at [1085, 157] on link "Value Packs & Gifts" at bounding box center [1073, 152] width 169 height 34
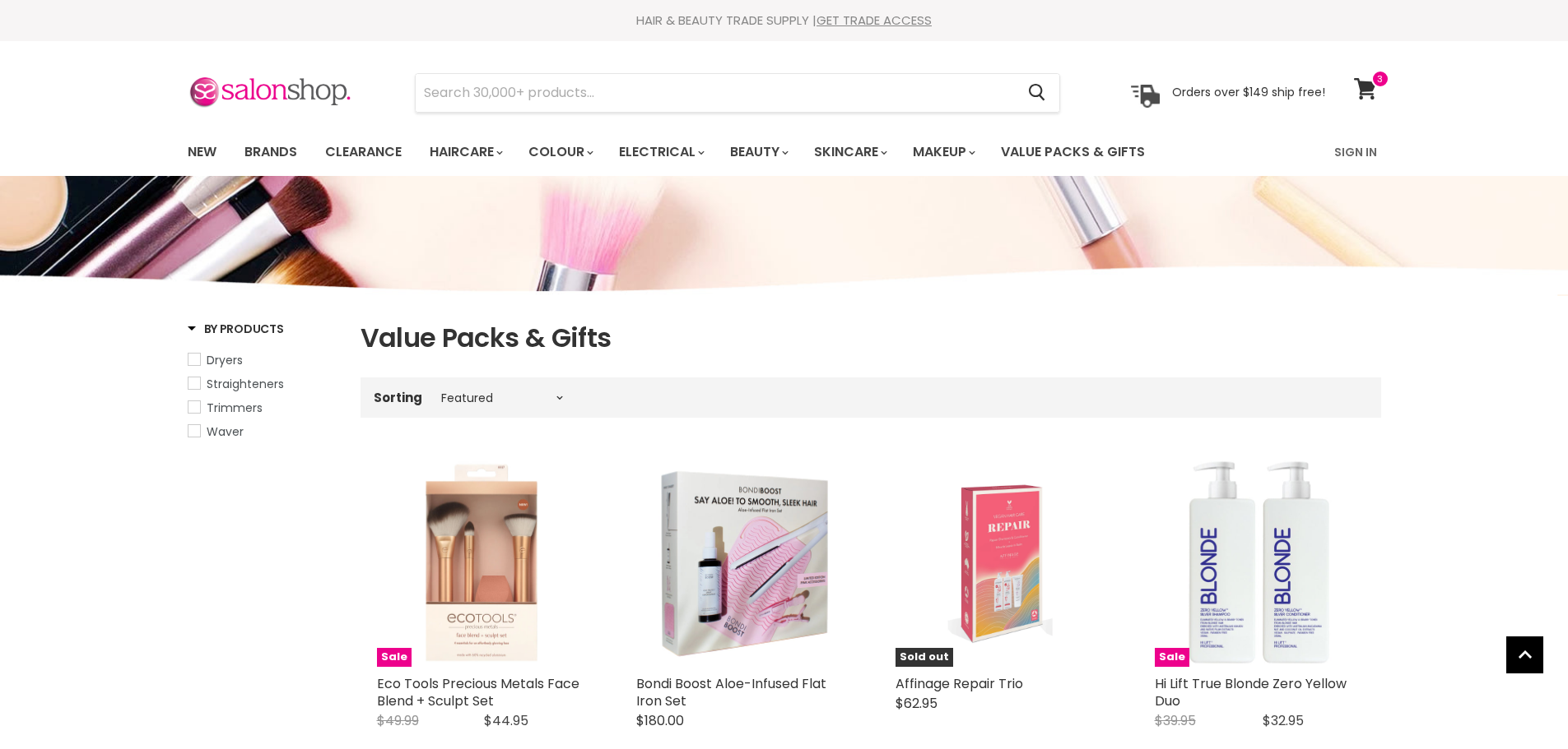
select select "manual"
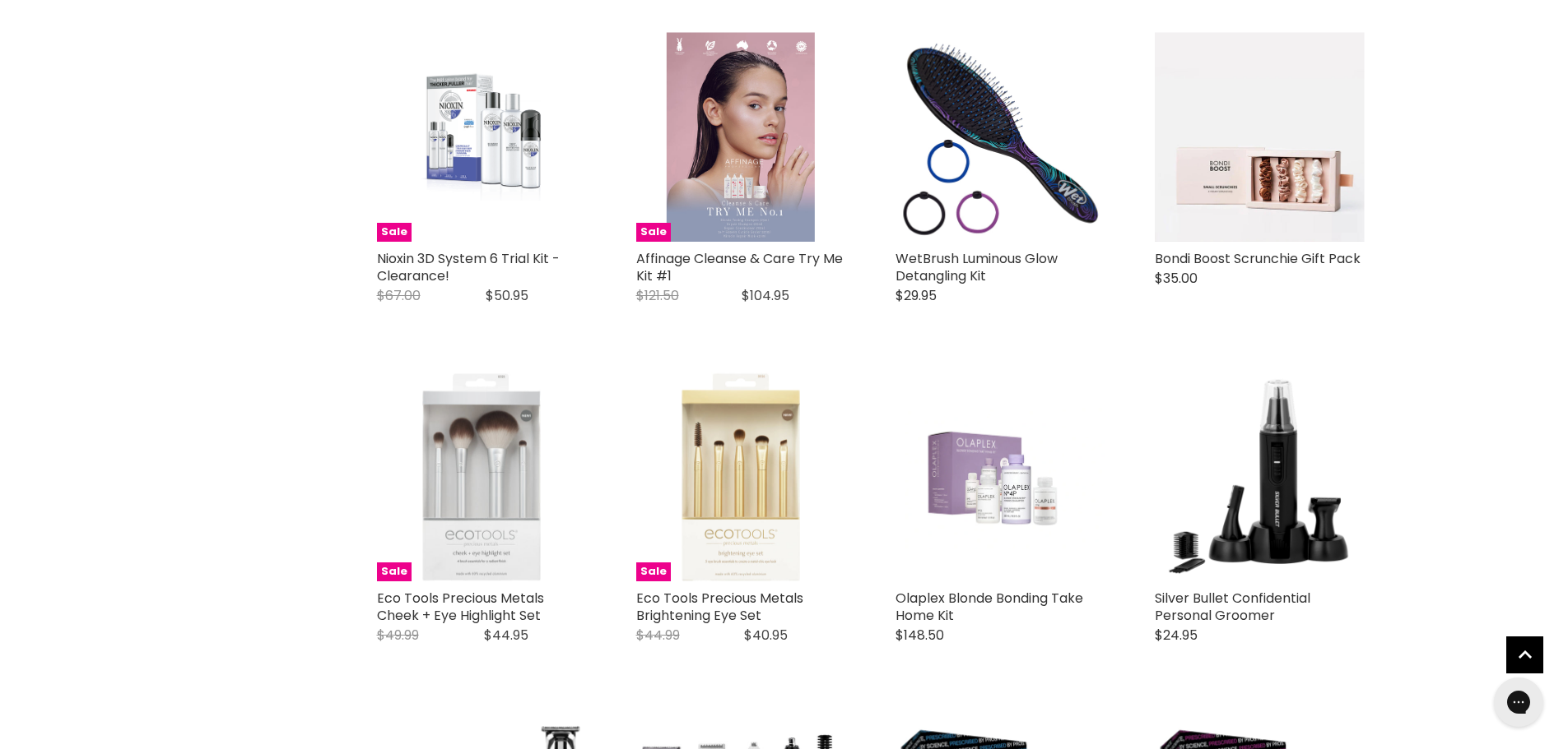
scroll to position [2385, 0]
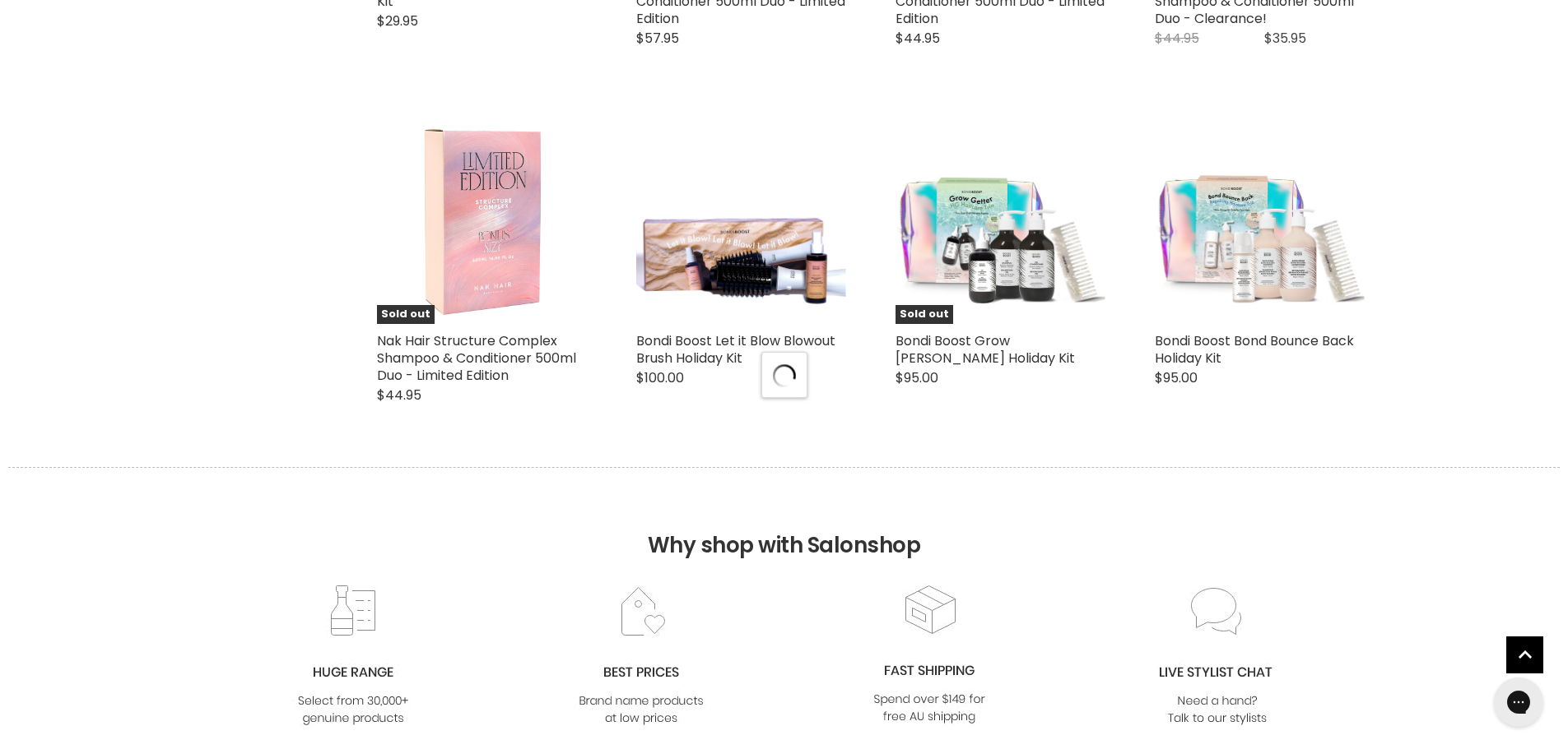
select select "manual"
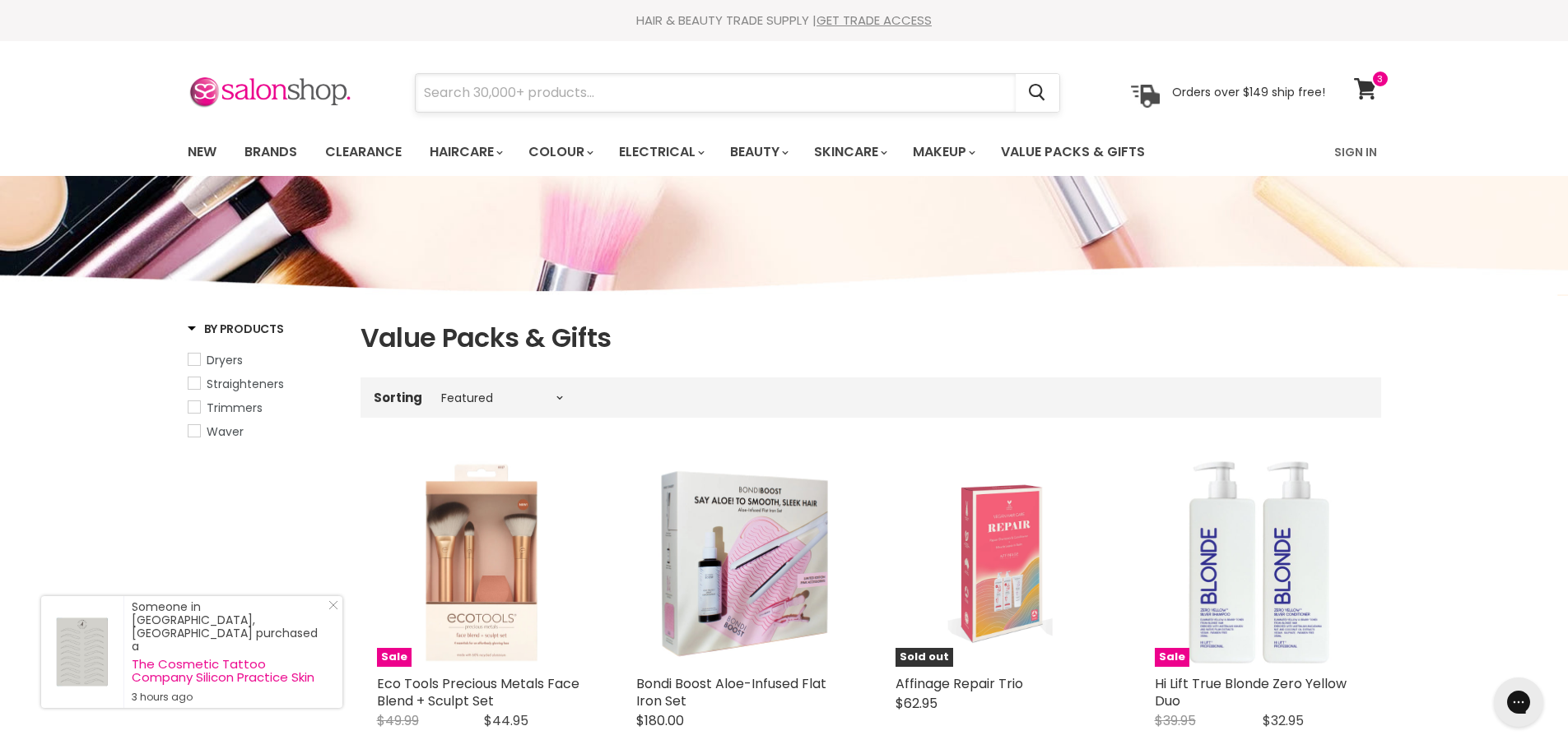
click at [730, 89] on input "Search" at bounding box center [715, 93] width 600 height 38
type input "eye liner"
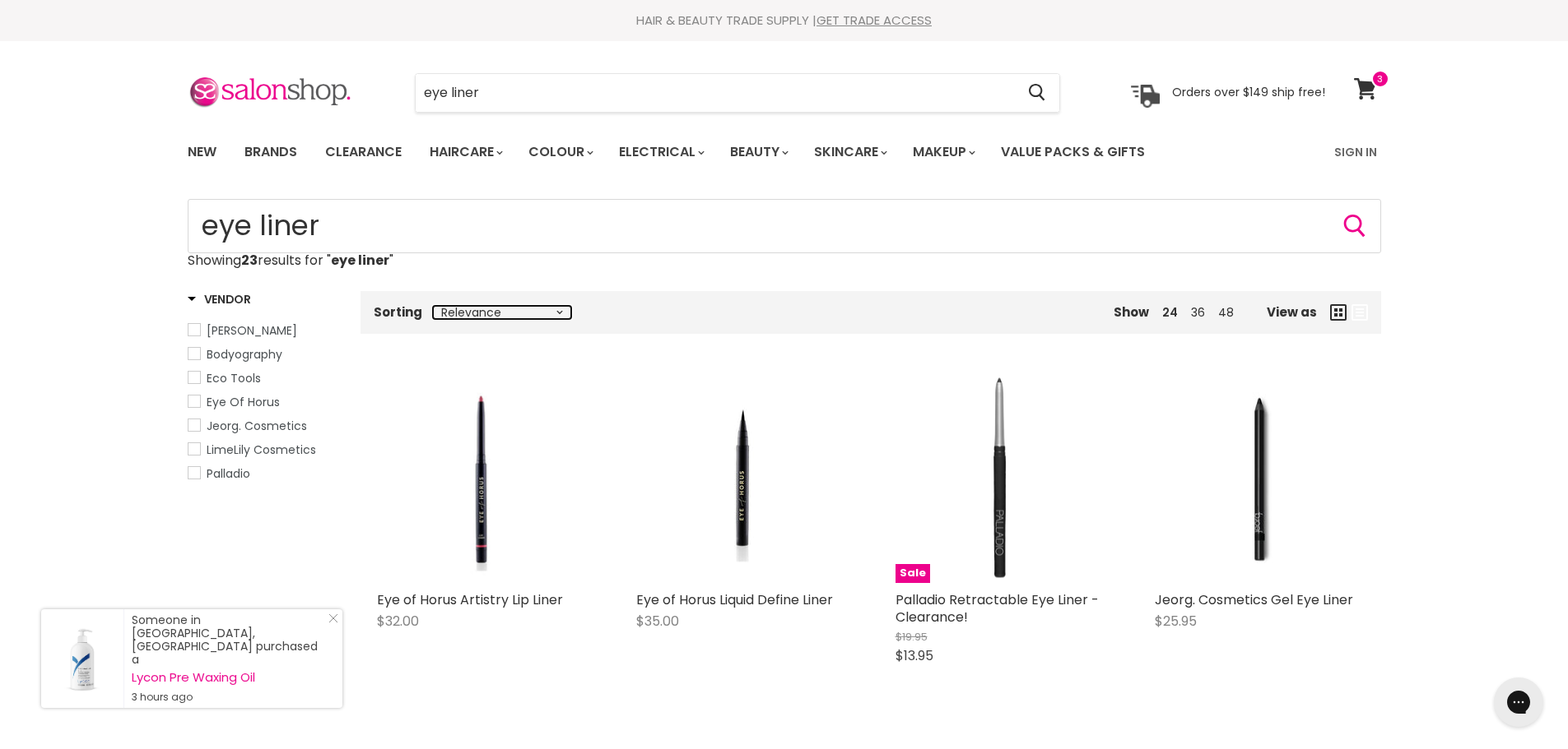
click at [554, 315] on select "Relevance Best Selling Lowest Price Highest Price Alphabetically, A-Z Alphabeti…" at bounding box center [502, 313] width 138 height 13
select select "price-descending"
click at [433, 306] on select "Relevance Best Selling Lowest Price Highest Price Alphabetically, A-Z Alphabeti…" at bounding box center [502, 313] width 138 height 13
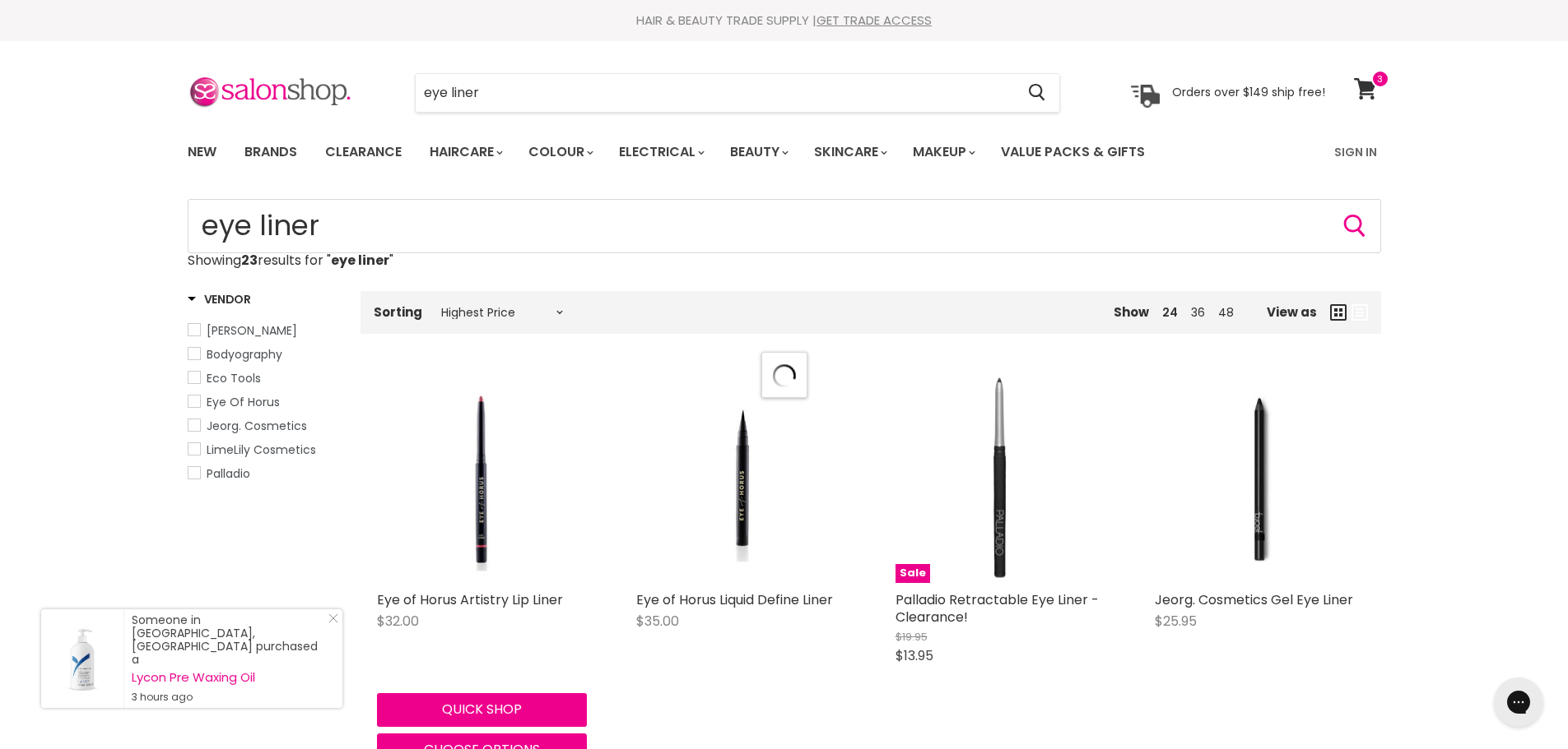
select select "price-descending"
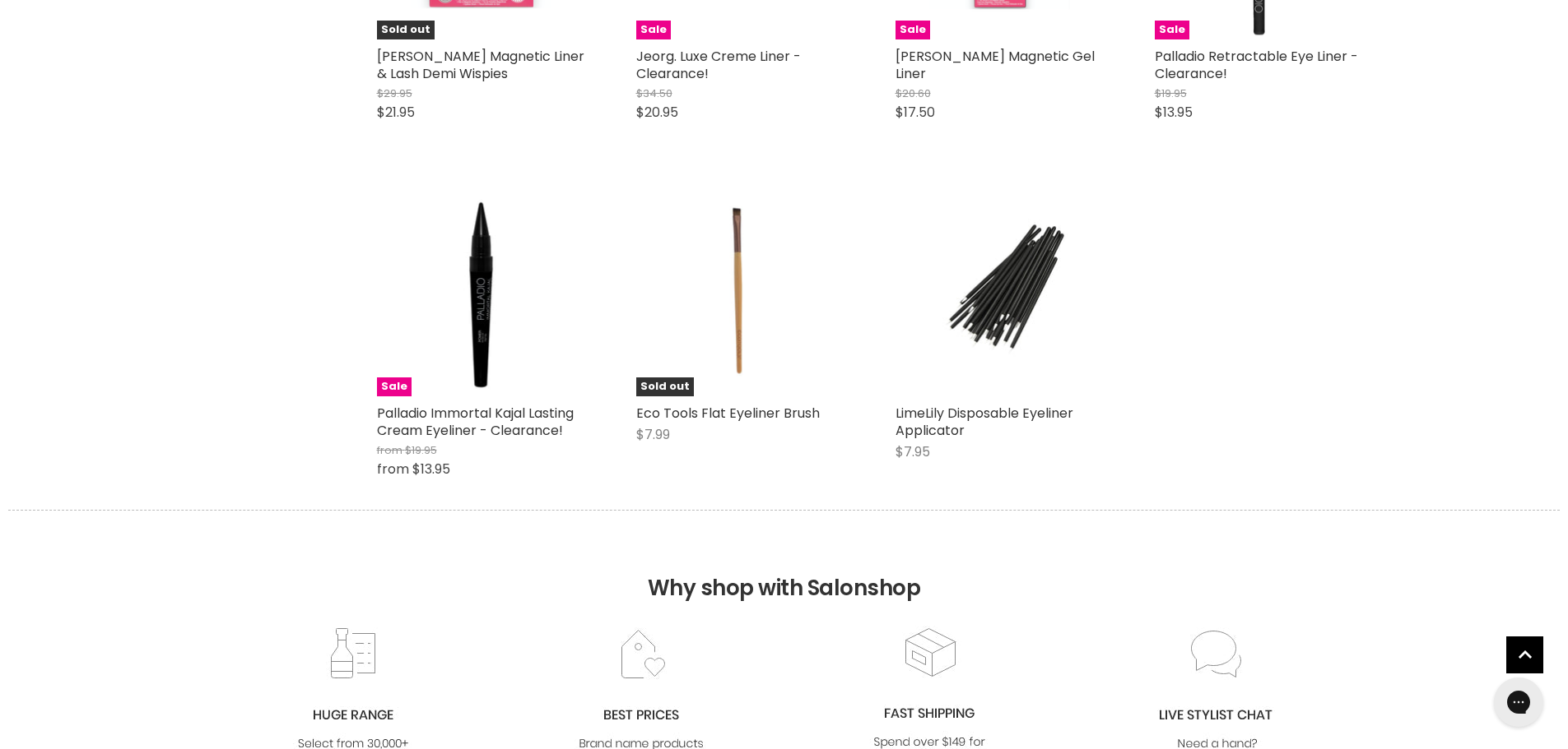
scroll to position [1974, 0]
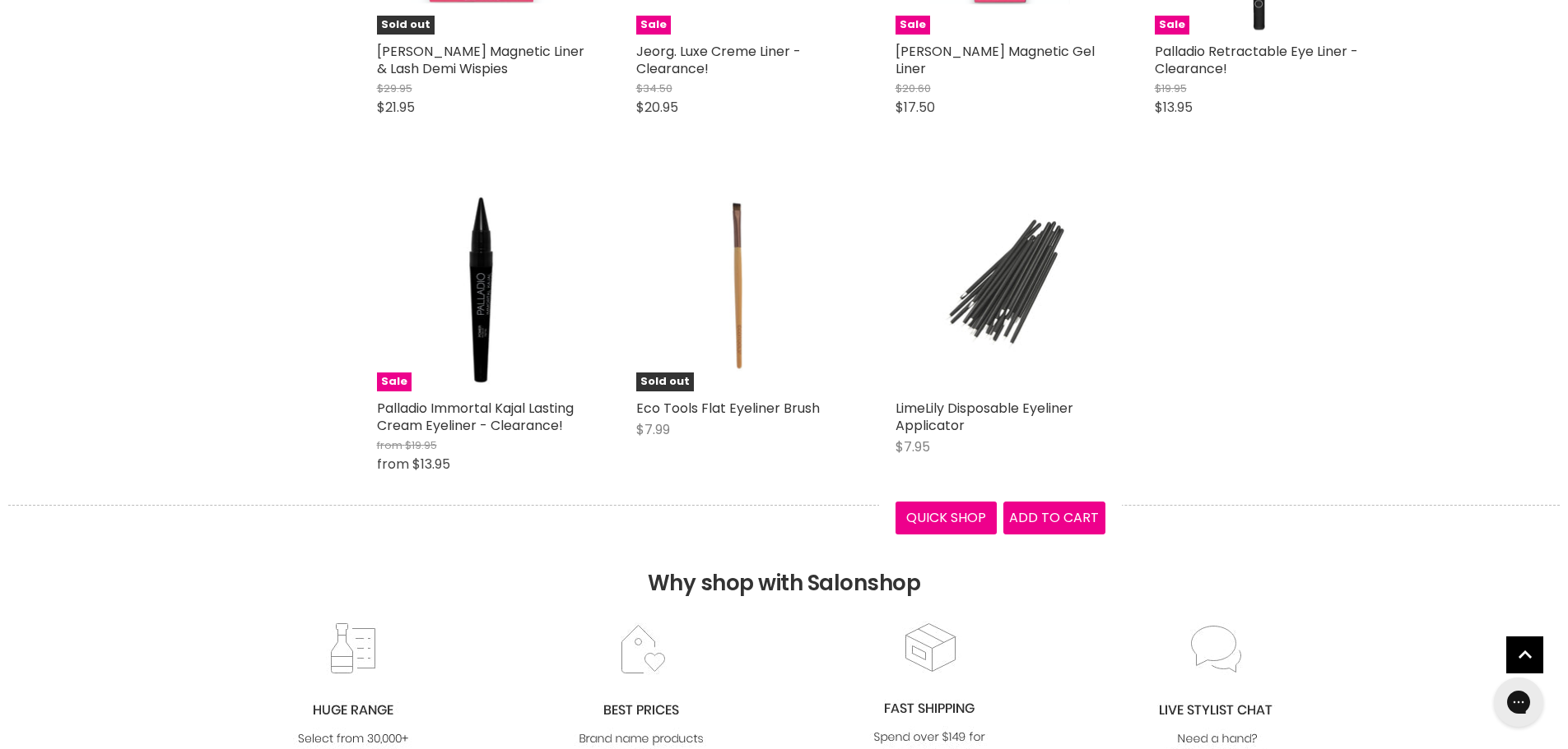
click at [1029, 262] on img "Main content" at bounding box center [1000, 286] width 140 height 210
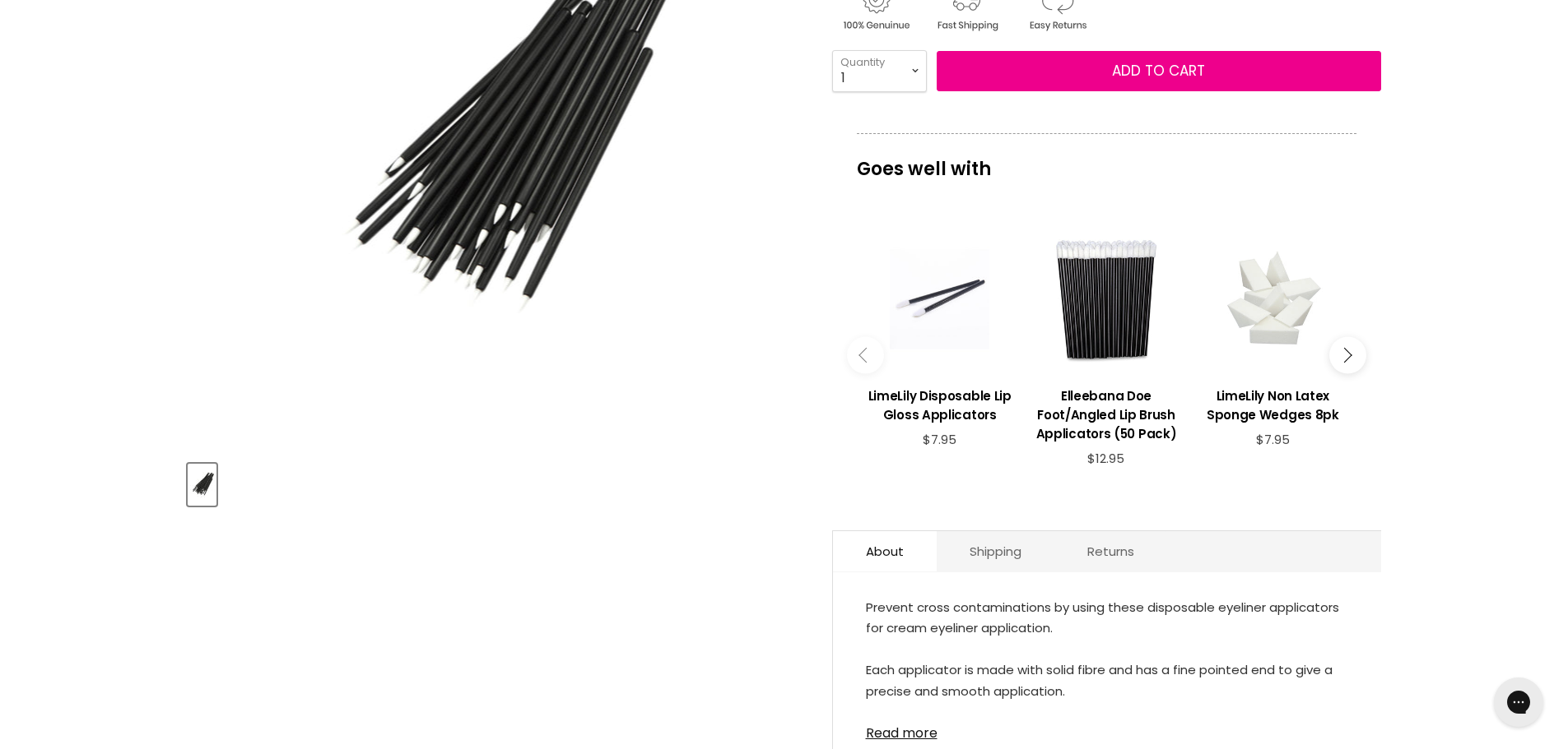
scroll to position [411, 0]
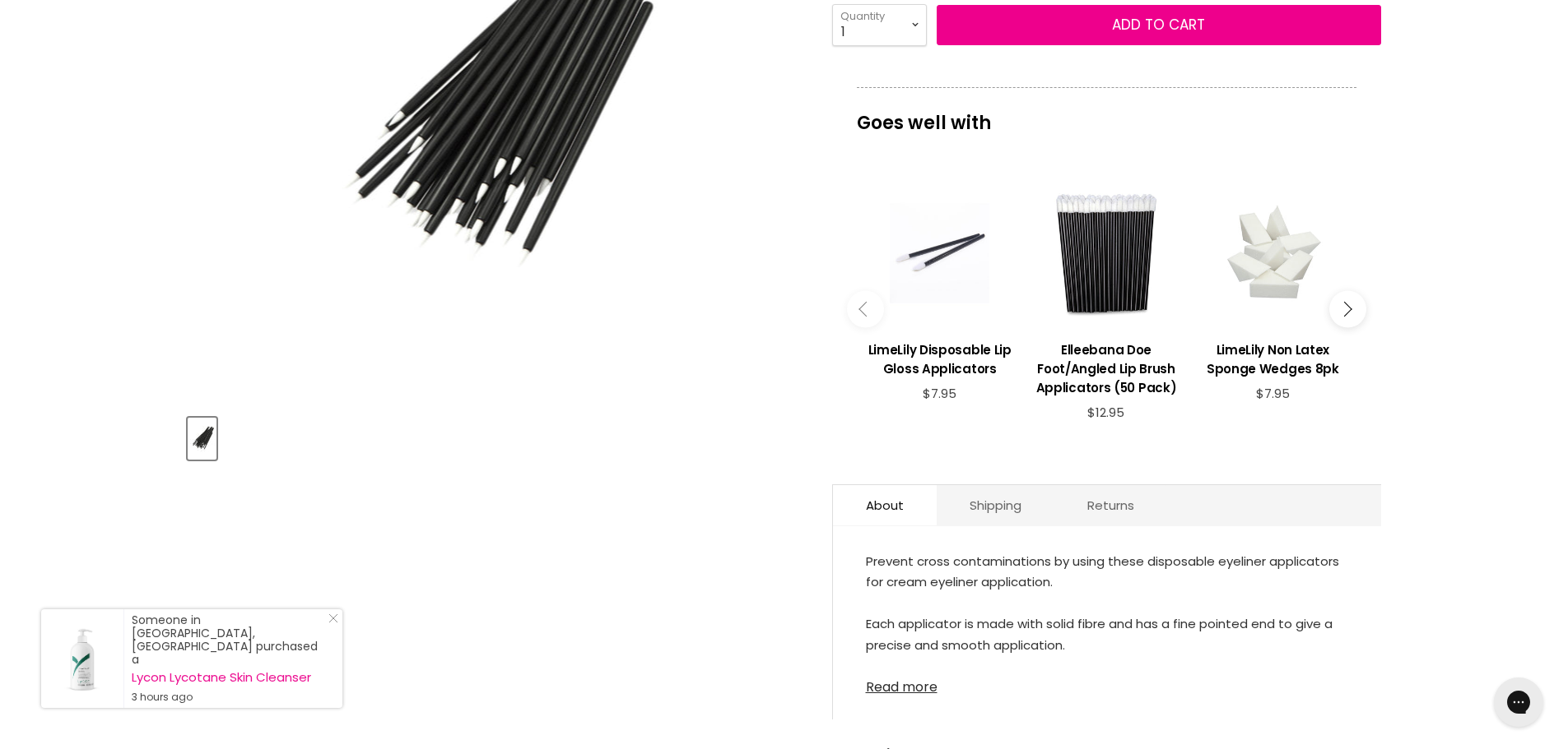
click at [920, 691] on link "Read more" at bounding box center [1106, 682] width 483 height 24
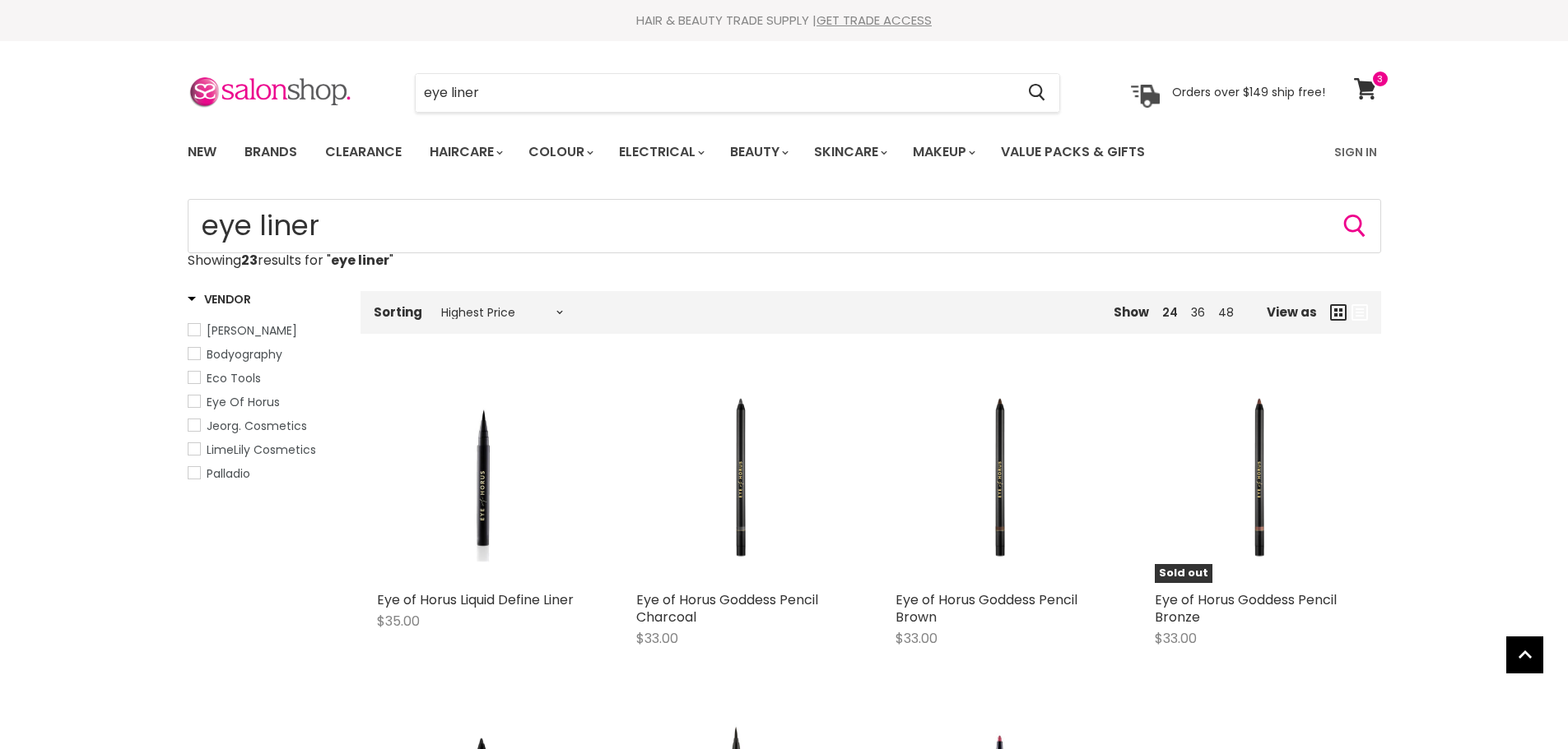
select select "price-descending"
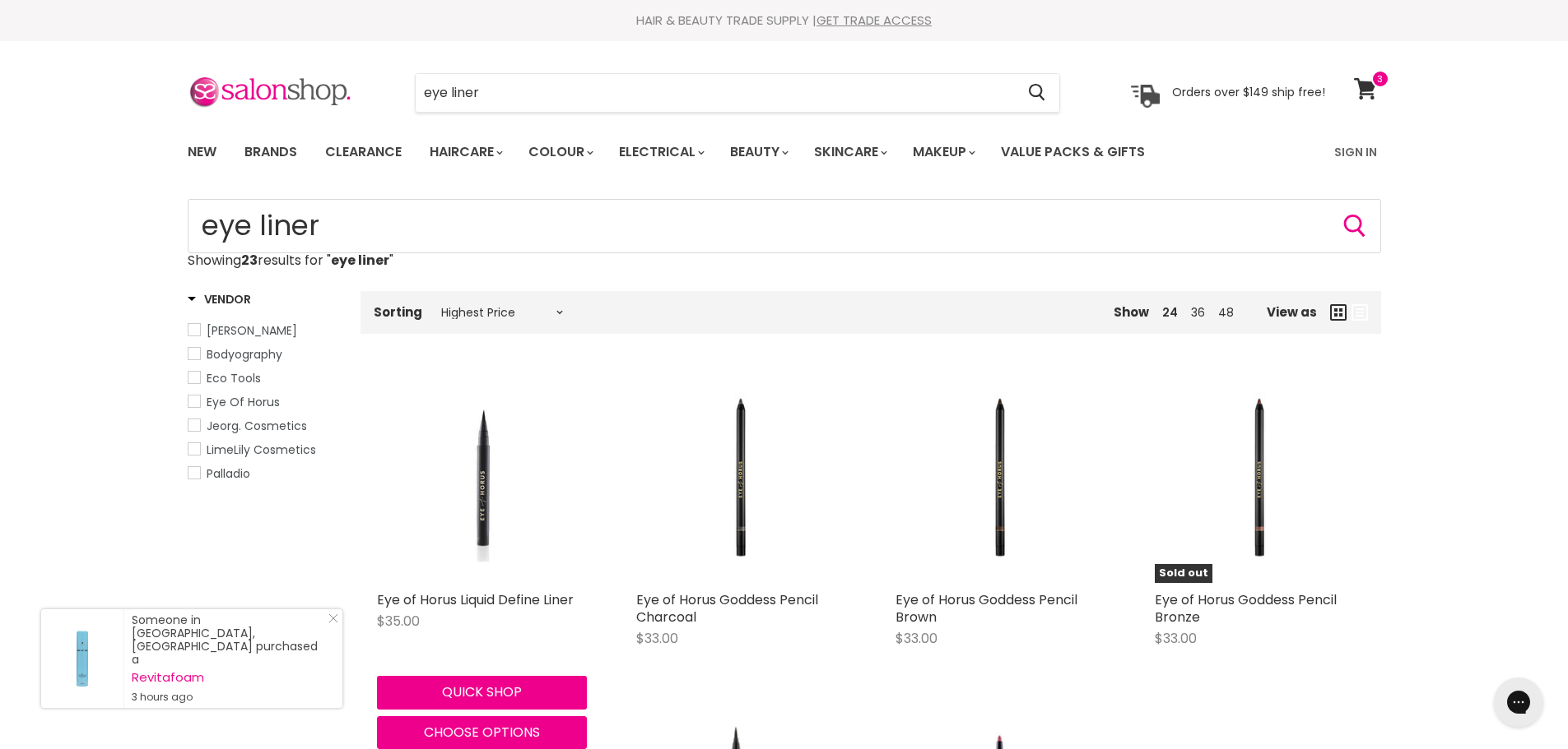
click at [484, 483] on img "Main content" at bounding box center [482, 479] width 210 height 210
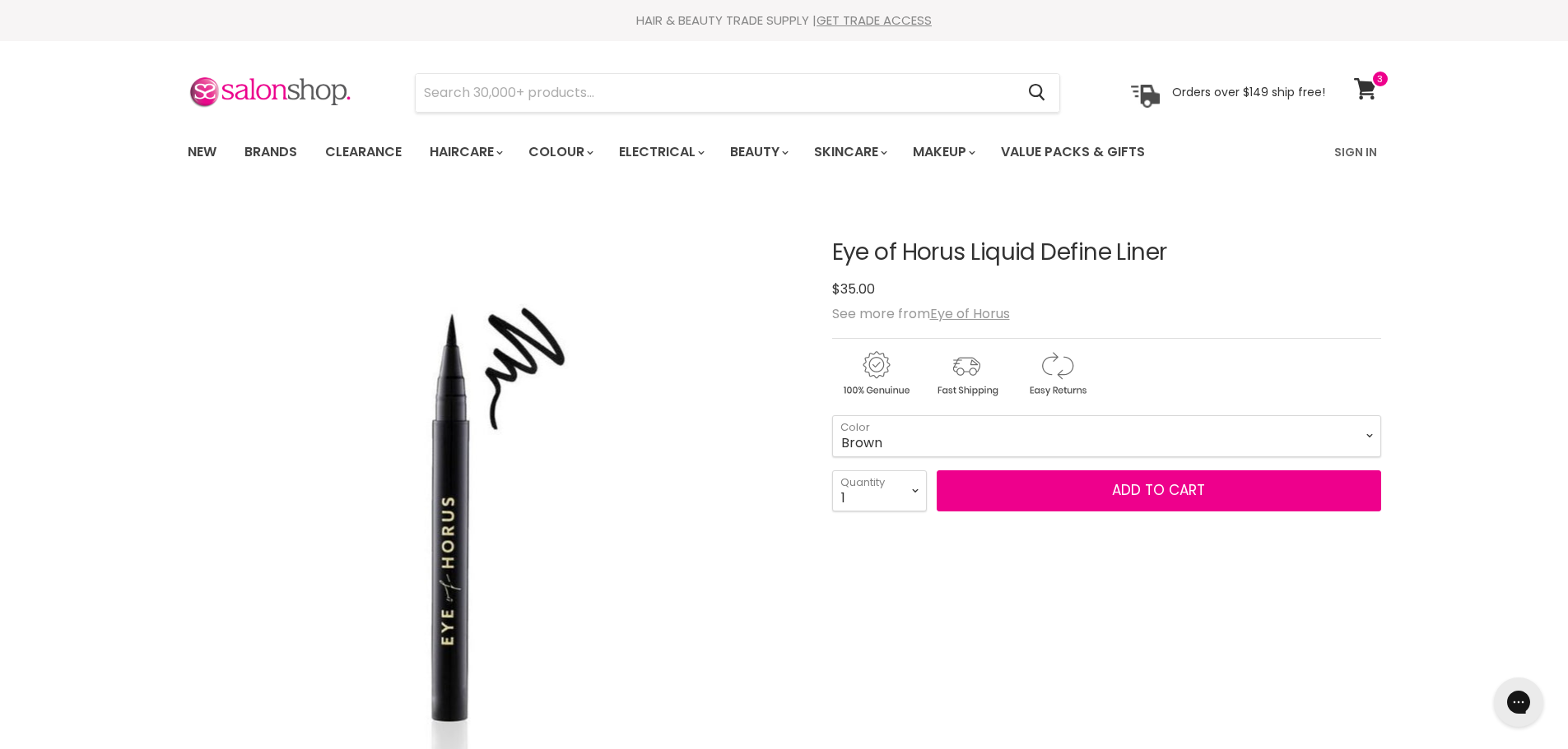
click at [832, 415] on select "Black Brown" at bounding box center [1106, 436] width 549 height 41
select select "Brown"
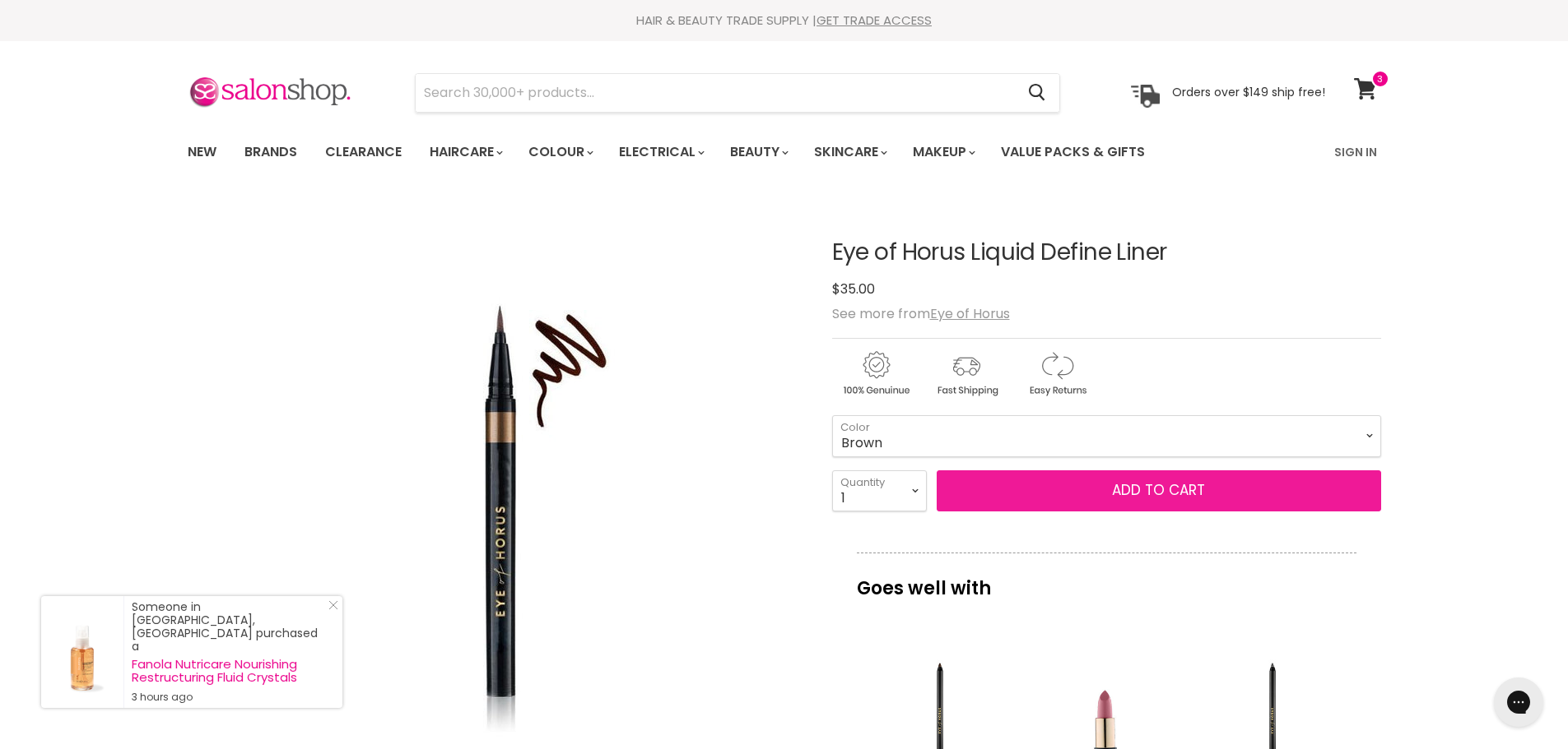
click at [1146, 487] on button "Add to cart" at bounding box center [1158, 491] width 445 height 41
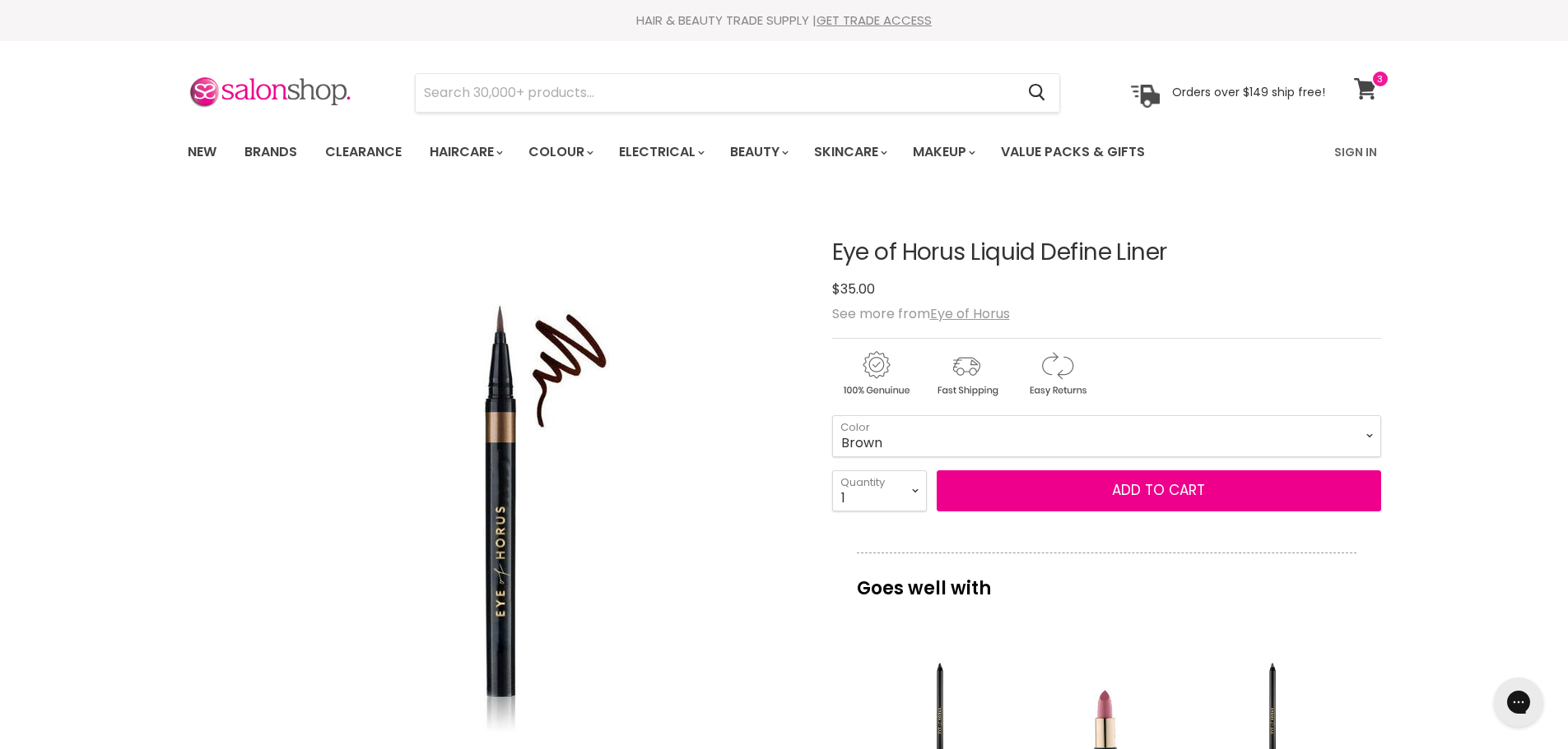
click at [1369, 91] on icon at bounding box center [1364, 89] width 22 height 22
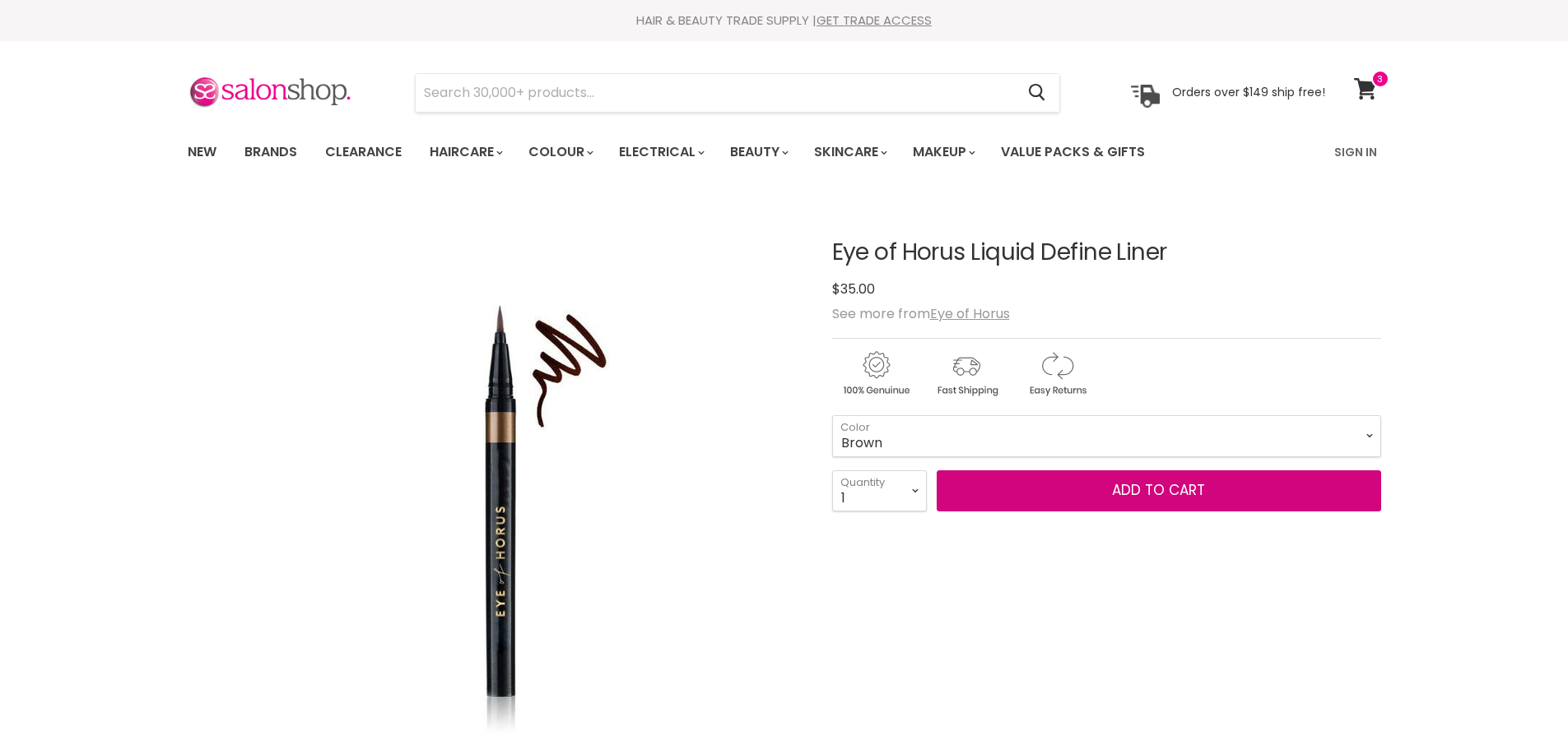
click at [1120, 489] on span "Add to cart" at bounding box center [1157, 490] width 93 height 20
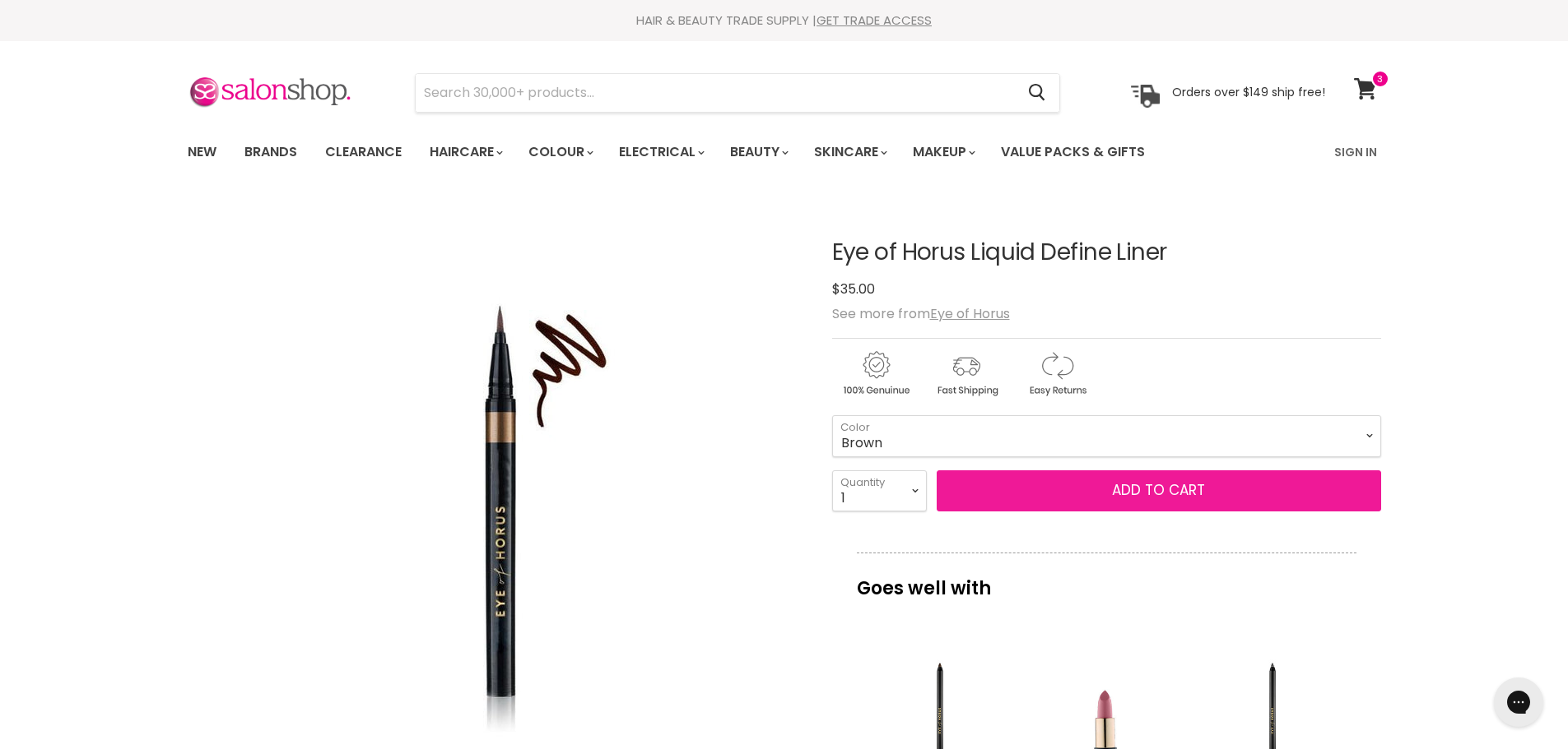
click at [1093, 490] on button "Add to cart" at bounding box center [1158, 491] width 445 height 41
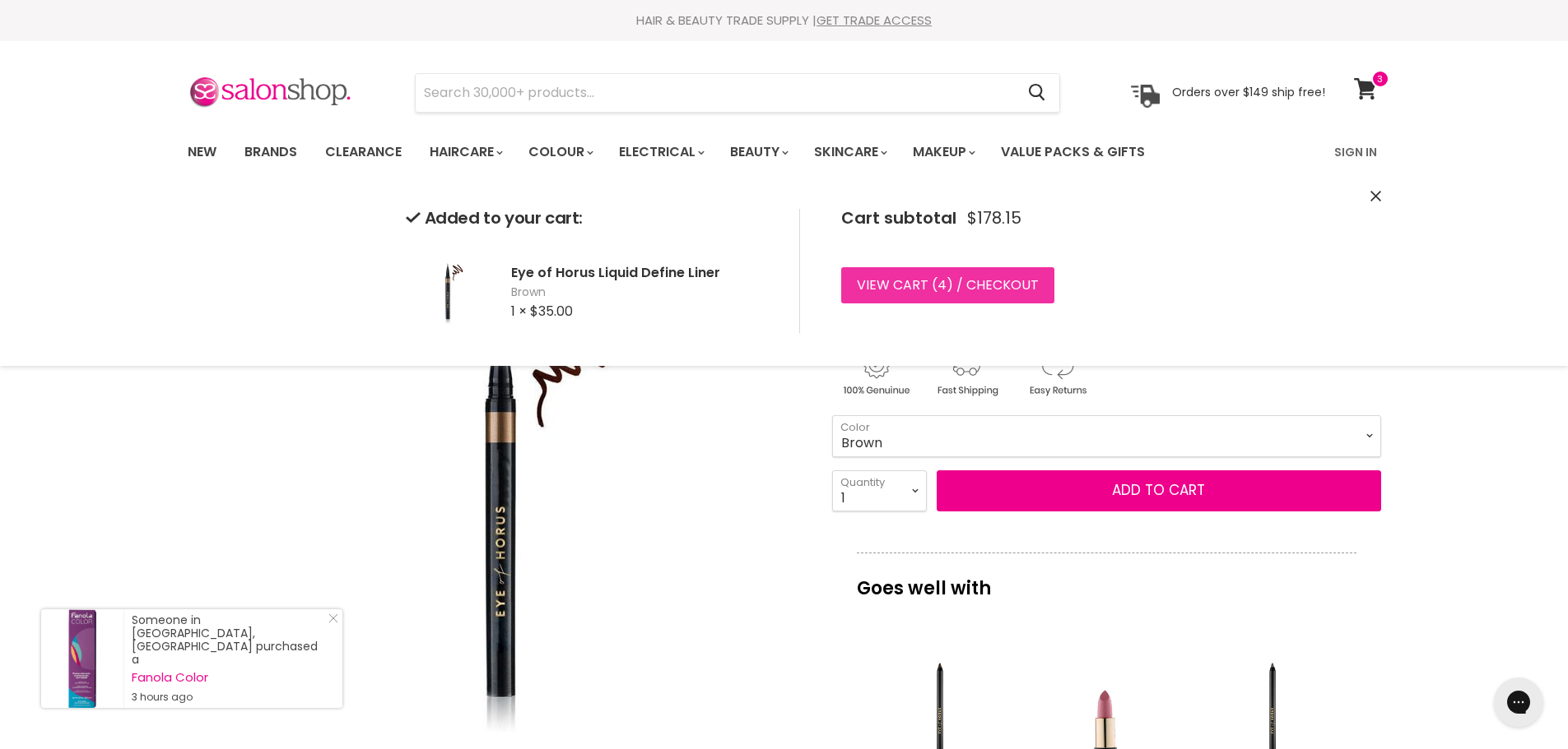
click at [964, 286] on link "View cart ( 4 ) / Checkout" at bounding box center [947, 286] width 213 height 36
